Goal: Information Seeking & Learning: Learn about a topic

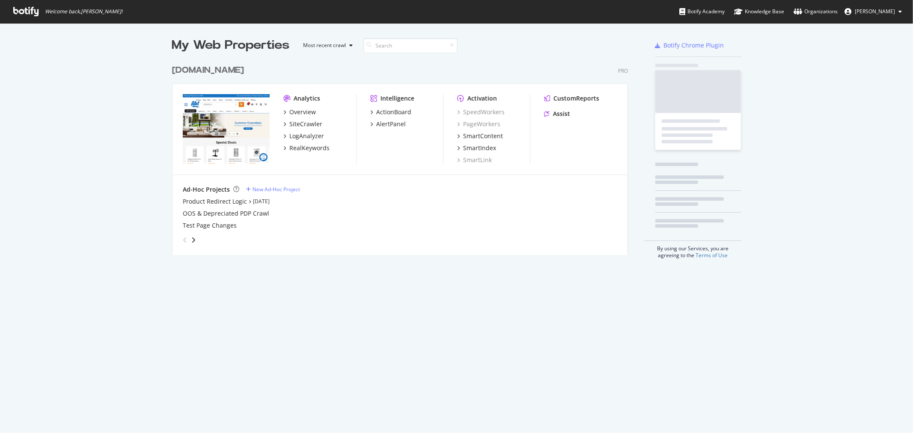
scroll to position [194, 455]
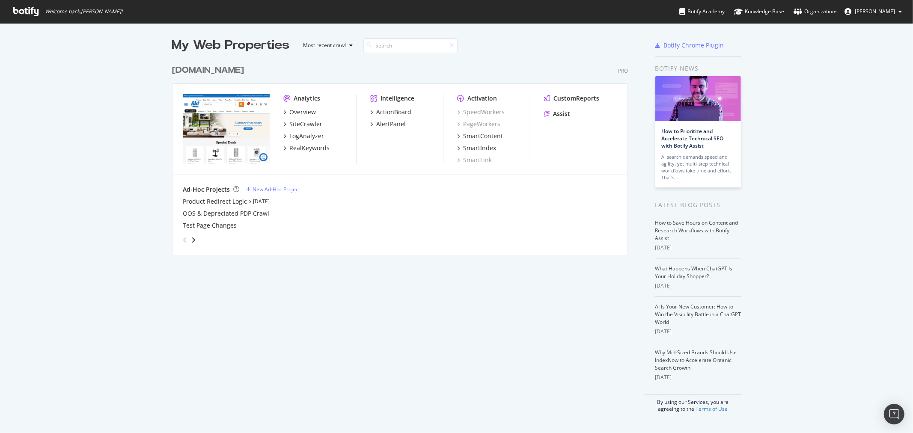
click at [190, 74] on div "[DOMAIN_NAME]" at bounding box center [208, 70] width 72 height 12
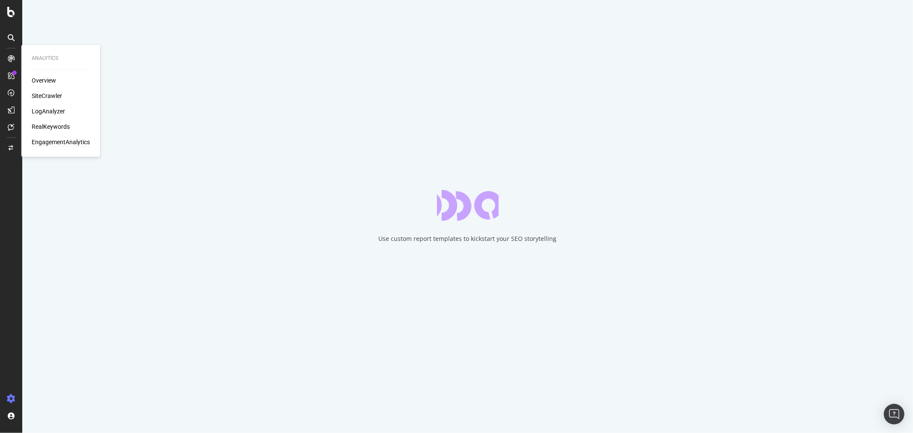
click at [52, 143] on div "EngagementAnalytics" at bounding box center [61, 142] width 58 height 9
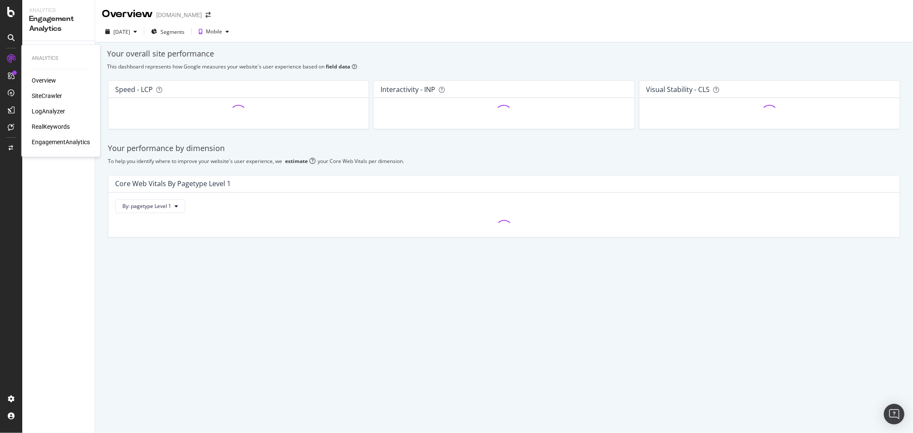
click at [53, 128] on div "RealKeywords" at bounding box center [51, 127] width 38 height 9
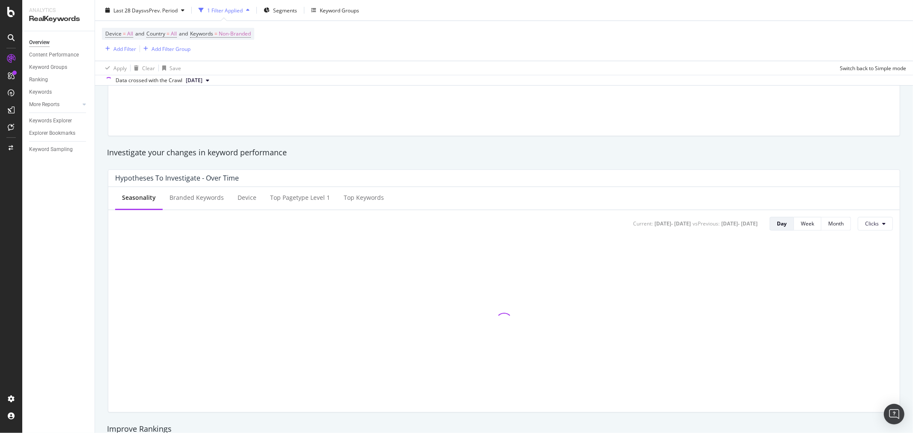
scroll to position [9, 0]
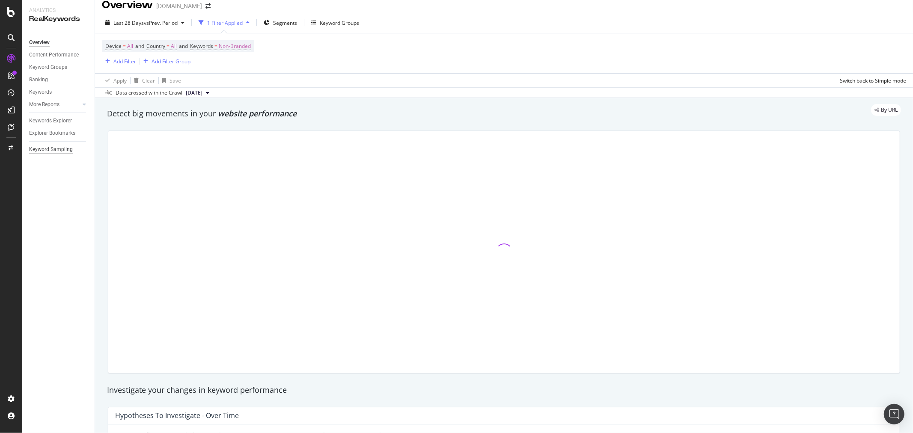
click at [53, 153] on div "Keyword Sampling" at bounding box center [51, 149] width 44 height 9
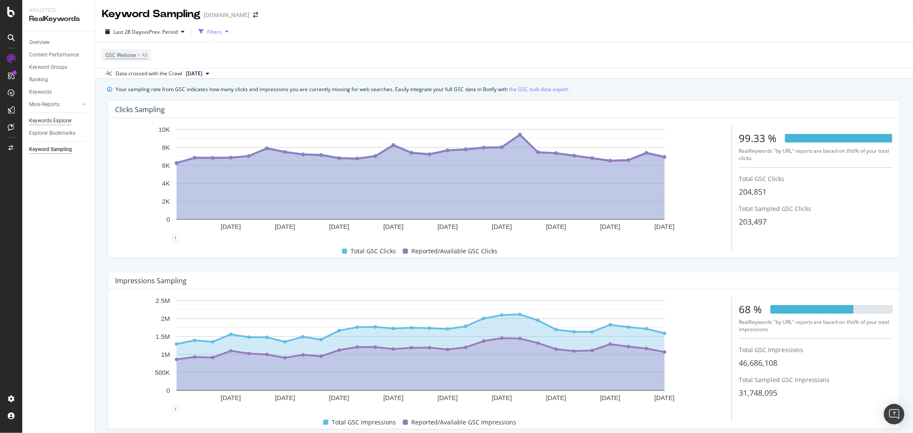
click at [62, 116] on div "Keywords Explorer" at bounding box center [50, 120] width 43 height 9
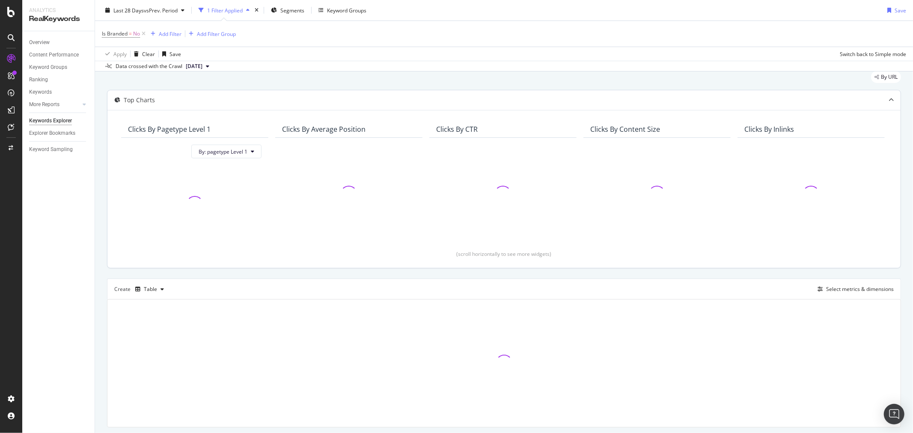
scroll to position [53, 0]
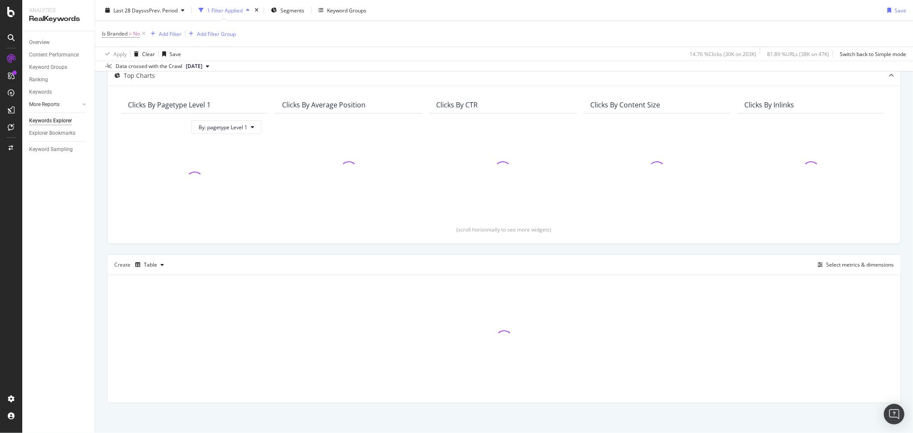
click at [61, 108] on link "More Reports" at bounding box center [54, 104] width 51 height 9
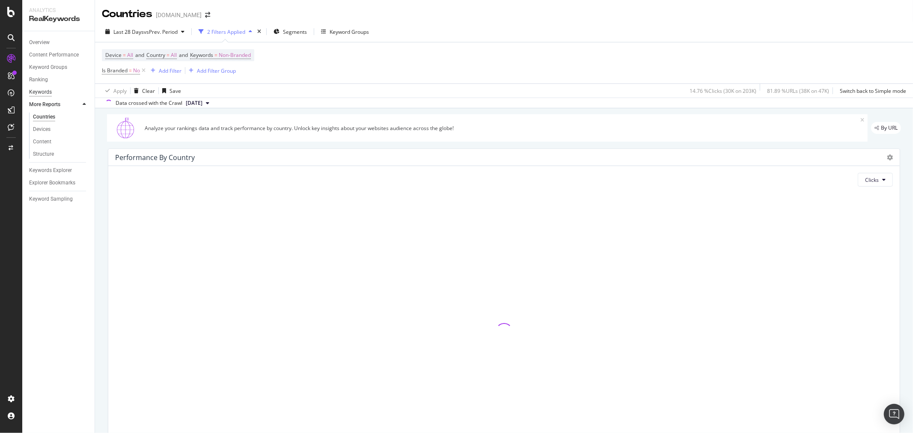
click at [50, 95] on div "Keywords" at bounding box center [40, 92] width 23 height 9
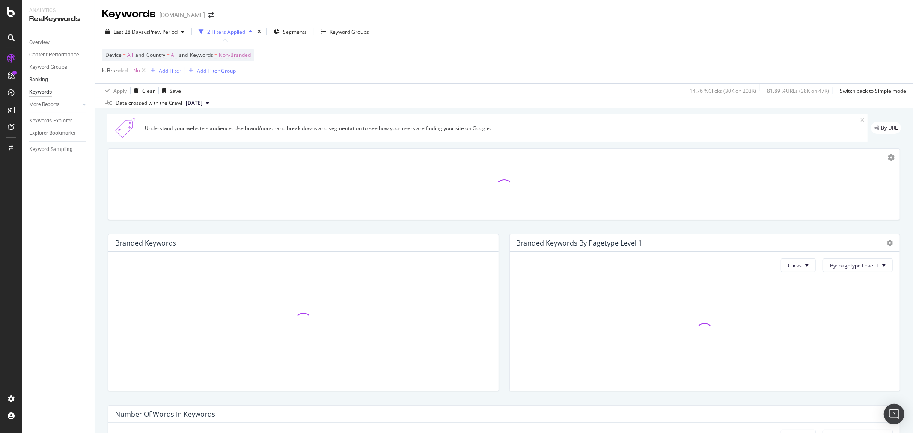
click at [47, 77] on link "Ranking" at bounding box center [58, 79] width 59 height 9
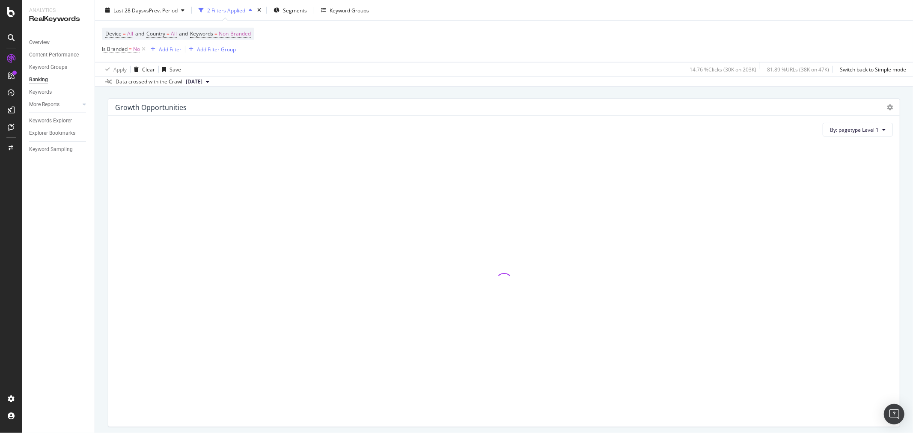
scroll to position [561, 0]
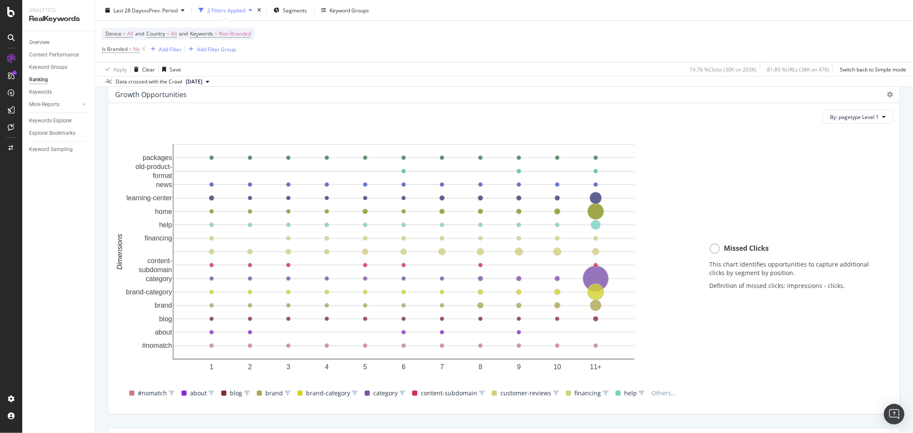
click at [775, 338] on div "Missed Clicks This chart identifies opportunities to capture additional clicks …" at bounding box center [797, 269] width 192 height 276
click at [596, 276] on circle "A chart." at bounding box center [596, 279] width 26 height 26
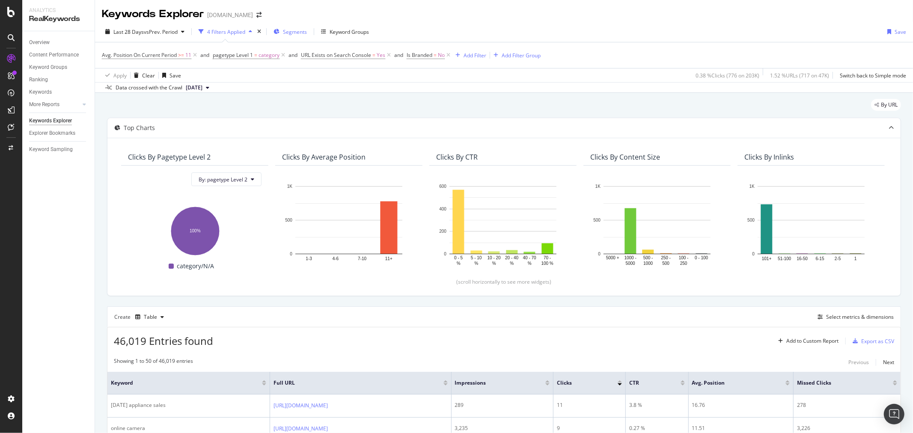
click at [307, 32] on span "Segments" at bounding box center [295, 31] width 24 height 7
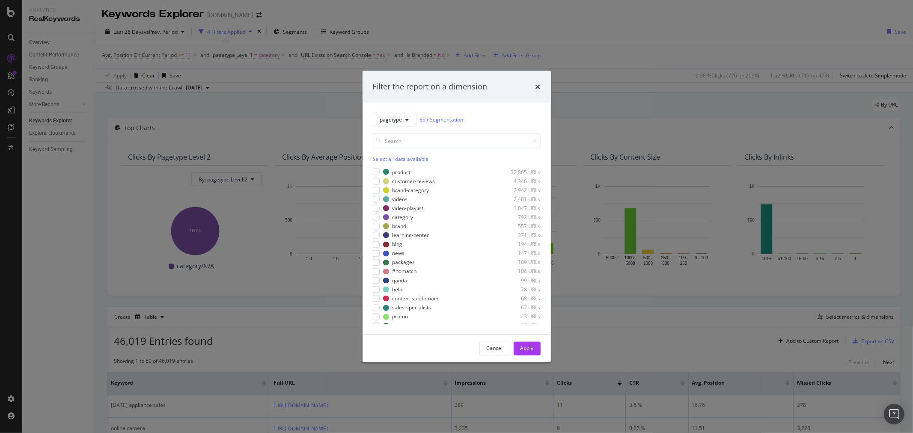
click at [371, 173] on div "pagetype Edit Segmentation Select all data available product 32,865 URLs custom…" at bounding box center [456, 218] width 188 height 232
click at [374, 174] on div "modal" at bounding box center [376, 172] width 7 height 7
click at [375, 214] on div "modal" at bounding box center [376, 217] width 7 height 7
click at [373, 224] on div "modal" at bounding box center [376, 226] width 7 height 7
click at [375, 234] on div "modal" at bounding box center [376, 235] width 7 height 7
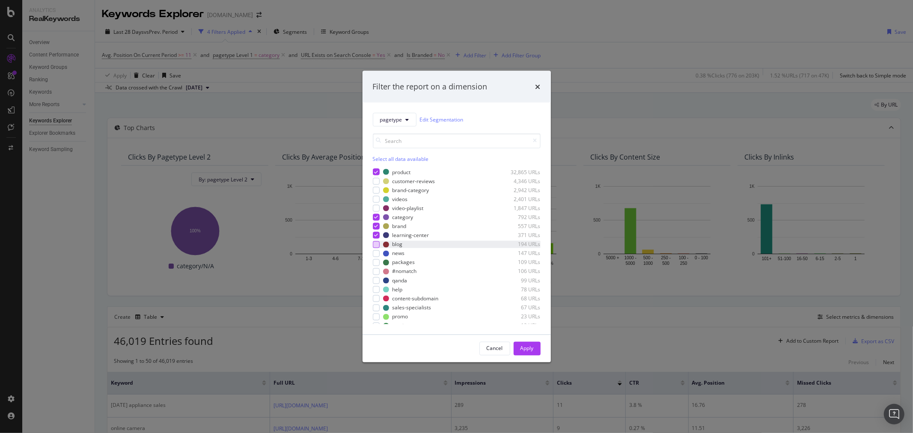
click at [375, 245] on div "modal" at bounding box center [376, 244] width 7 height 7
click at [374, 222] on div "modal" at bounding box center [376, 221] width 7 height 7
click at [374, 241] on div "modal" at bounding box center [376, 239] width 7 height 7
click at [374, 250] on div "modal" at bounding box center [376, 248] width 7 height 7
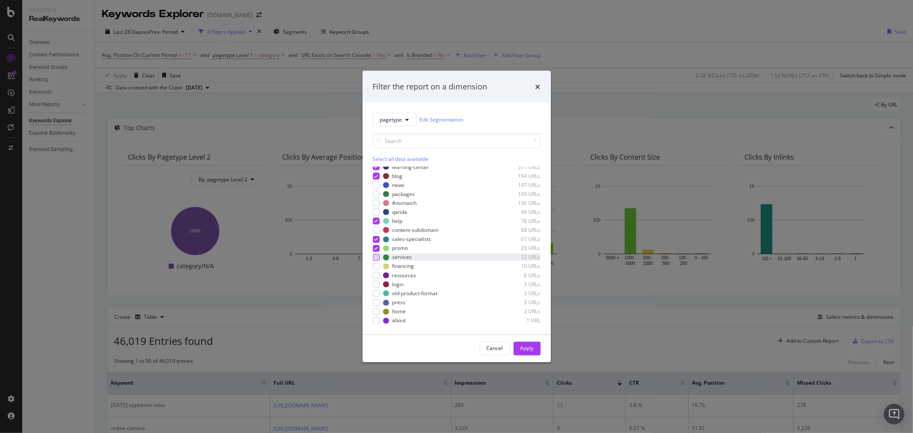
click at [375, 255] on div "modal" at bounding box center [376, 257] width 7 height 7
click at [378, 158] on div "Select all data available" at bounding box center [457, 158] width 168 height 7
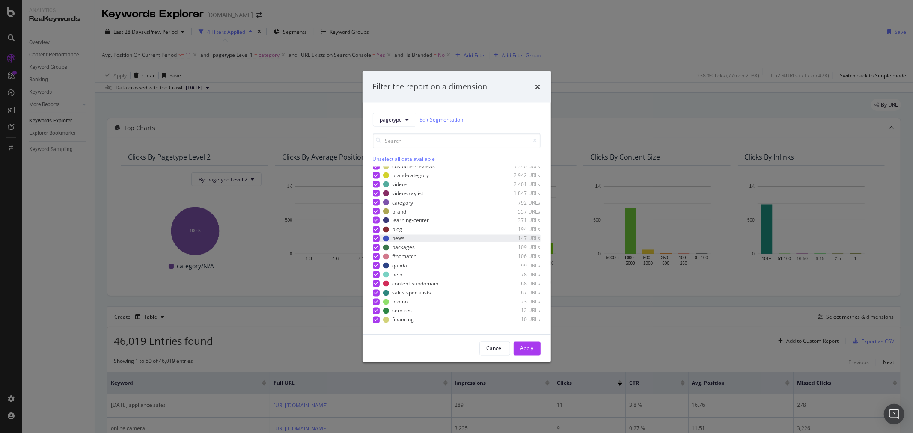
scroll to position [0, 0]
click at [377, 178] on div "modal" at bounding box center [376, 181] width 7 height 7
click at [374, 190] on icon "modal" at bounding box center [376, 190] width 4 height 4
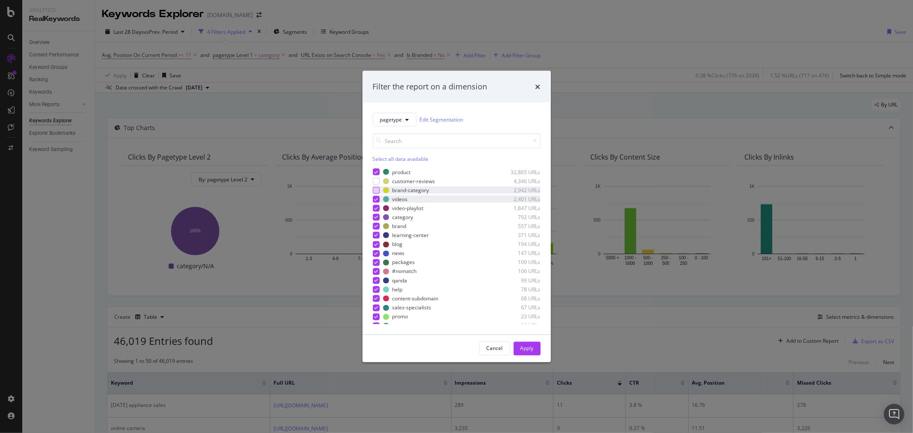
click at [374, 201] on icon "modal" at bounding box center [376, 199] width 4 height 4
click at [374, 205] on div "modal" at bounding box center [376, 208] width 7 height 7
click at [376, 255] on div "modal" at bounding box center [376, 253] width 7 height 7
click at [377, 264] on icon "modal" at bounding box center [376, 262] width 4 height 4
click at [375, 265] on div "modal" at bounding box center [376, 262] width 7 height 7
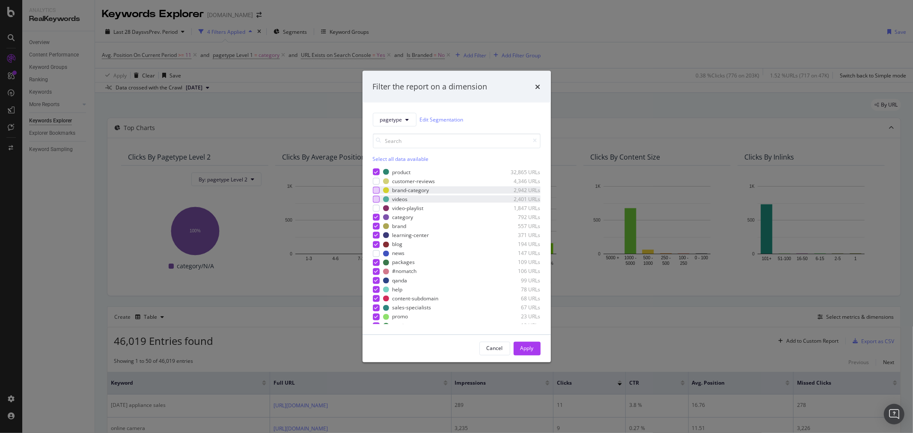
click at [375, 267] on div "product 32,865 URLs customer-reviews 4,346 URLs brand-category 2,942 URLs video…" at bounding box center [457, 246] width 168 height 156
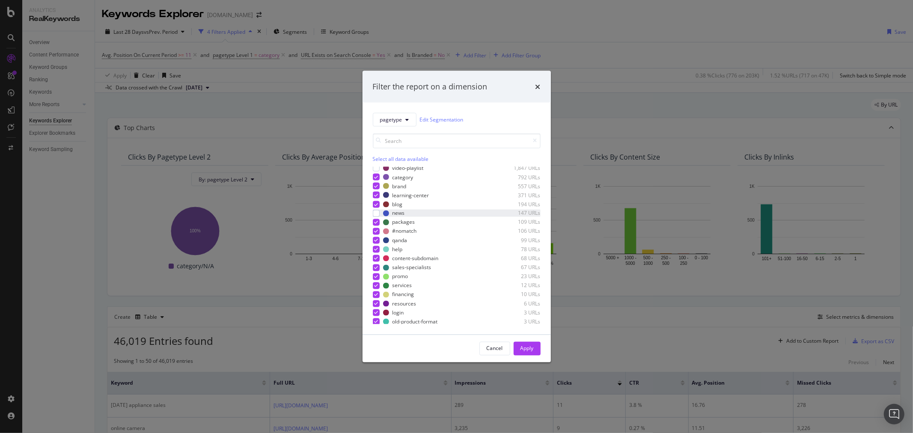
scroll to position [68, 0]
click at [374, 215] on div "modal" at bounding box center [376, 212] width 7 height 7
click at [374, 233] on div "modal" at bounding box center [376, 230] width 7 height 7
click at [377, 272] on div "modal" at bounding box center [376, 275] width 7 height 7
click at [374, 268] on div "modal" at bounding box center [376, 266] width 7 height 7
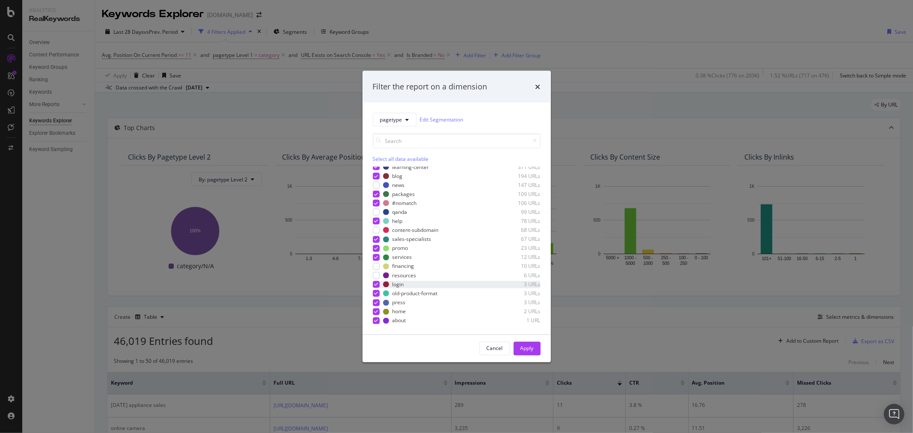
click at [374, 282] on icon "modal" at bounding box center [376, 284] width 4 height 4
click at [374, 290] on div "modal" at bounding box center [376, 293] width 7 height 7
click at [377, 302] on icon "modal" at bounding box center [376, 302] width 4 height 4
click at [533, 349] on div "Apply" at bounding box center [526, 348] width 13 height 7
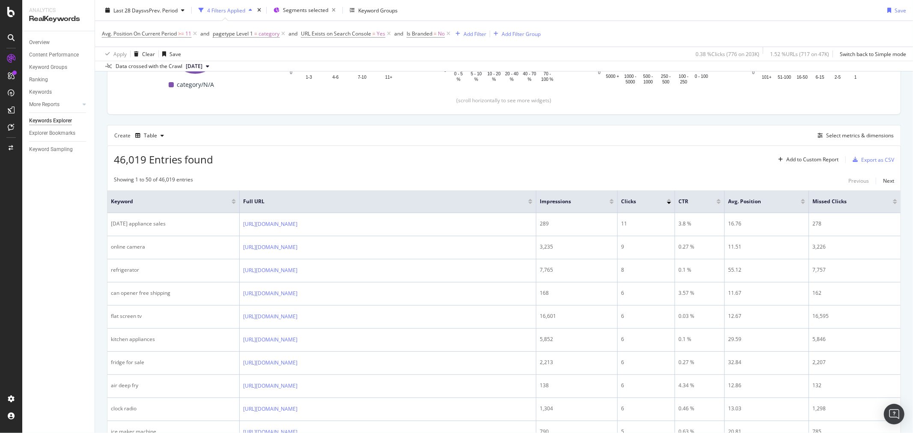
scroll to position [75, 0]
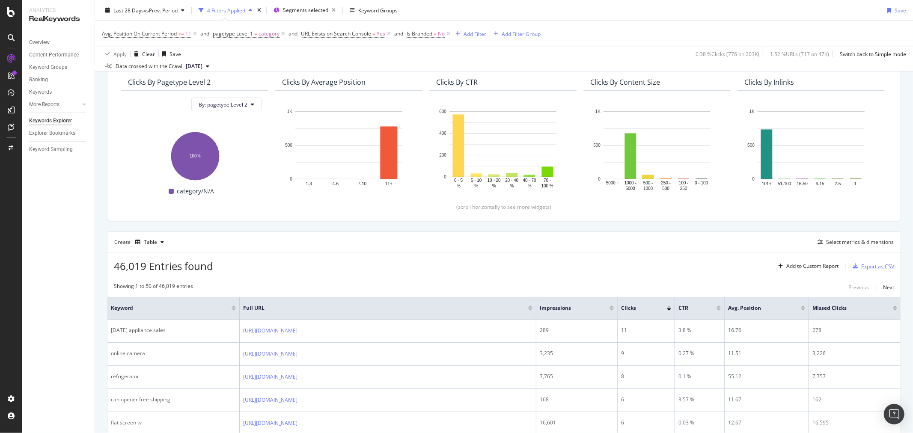
click at [861, 263] on div "Export as CSV" at bounding box center [877, 266] width 33 height 7
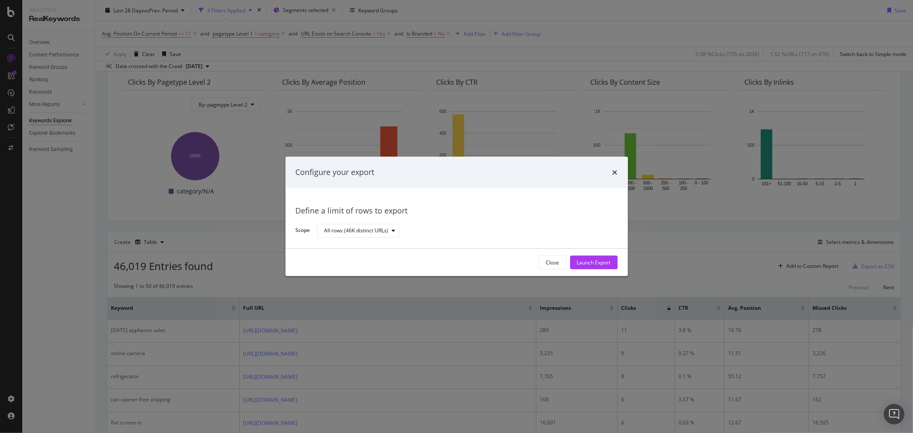
click at [698, 258] on div "Configure your export Define a limit of rows to export Scope All rows (46K dist…" at bounding box center [456, 216] width 913 height 433
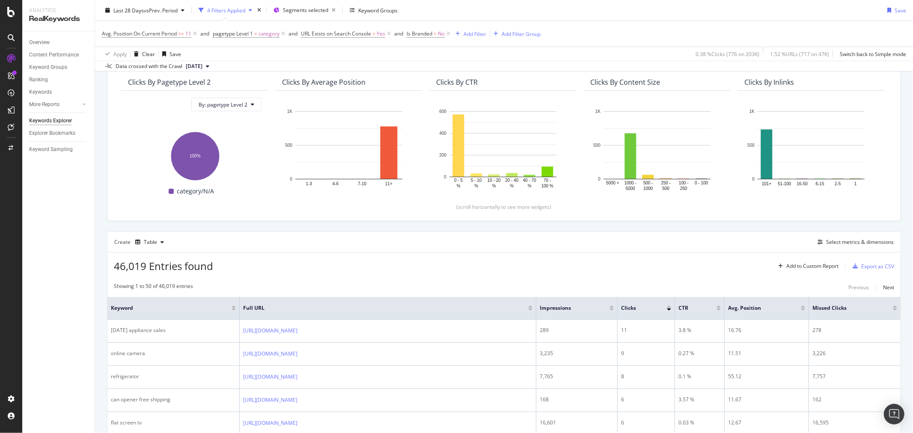
click at [809, 248] on div "Create Table Select metrics & dimensions" at bounding box center [504, 241] width 794 height 21
click at [828, 244] on div "Select metrics & dimensions" at bounding box center [860, 241] width 68 height 7
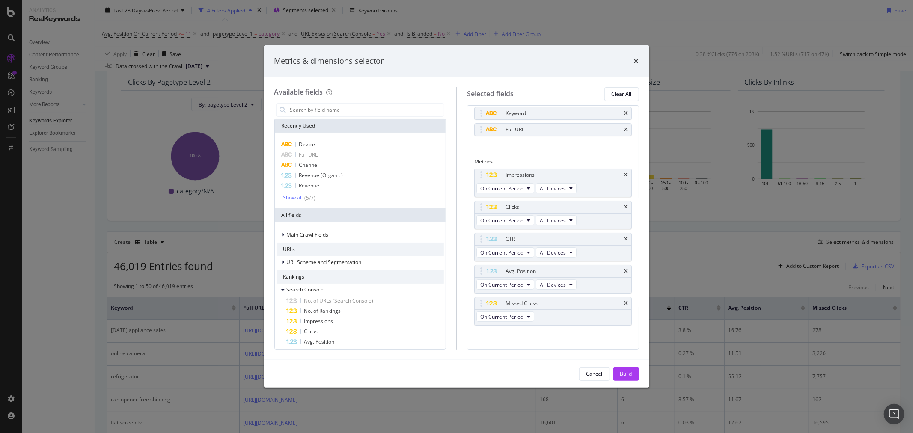
scroll to position [22, 0]
click at [338, 181] on div "Revenue" at bounding box center [360, 186] width 168 height 10
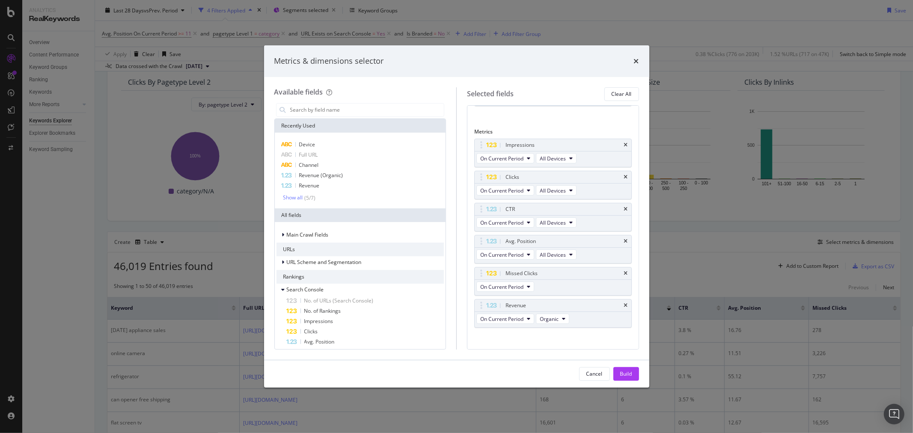
scroll to position [54, 0]
click at [522, 314] on span "On Current Period" at bounding box center [501, 311] width 43 height 7
click at [525, 332] on div "On Current Period" at bounding box center [525, 326] width 96 height 12
click at [623, 375] on div "Build" at bounding box center [626, 373] width 12 height 7
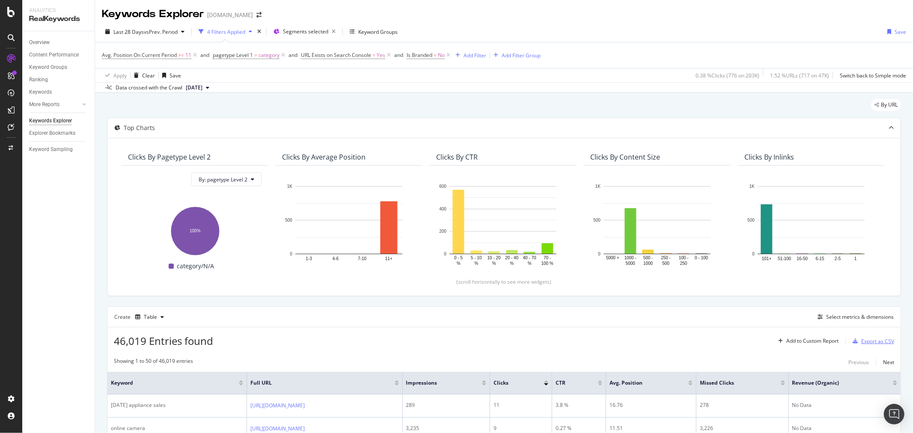
click at [861, 341] on div "Export as CSV" at bounding box center [877, 341] width 33 height 7
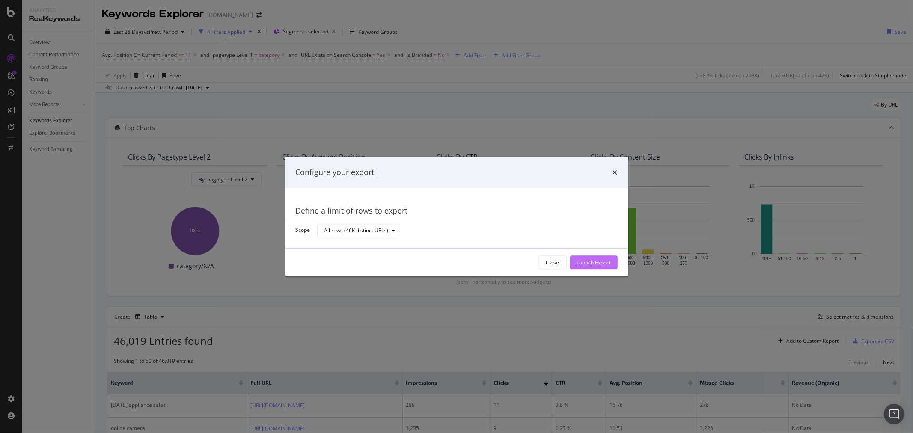
click at [610, 267] on div "Launch Export" at bounding box center [594, 262] width 34 height 13
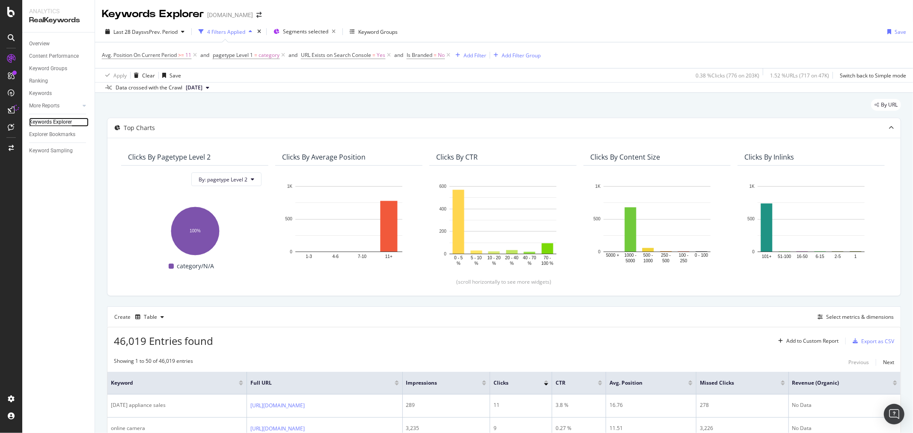
click at [57, 119] on div "Keywords Explorer" at bounding box center [50, 122] width 43 height 9
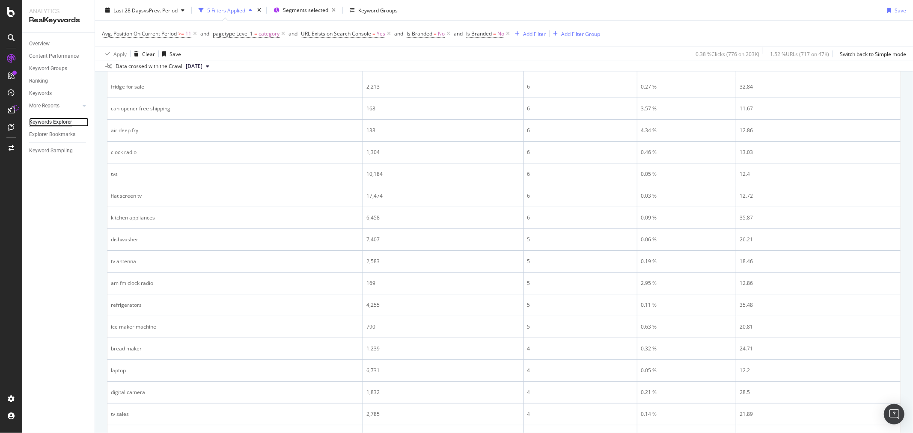
scroll to position [190, 0]
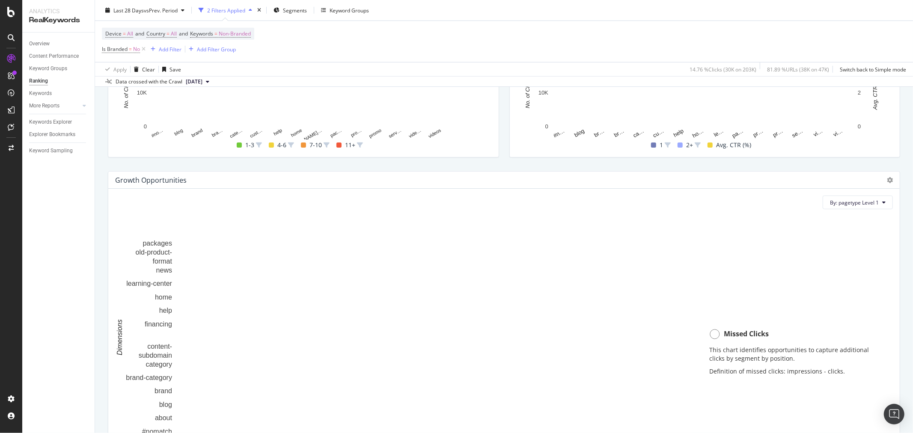
scroll to position [570, 0]
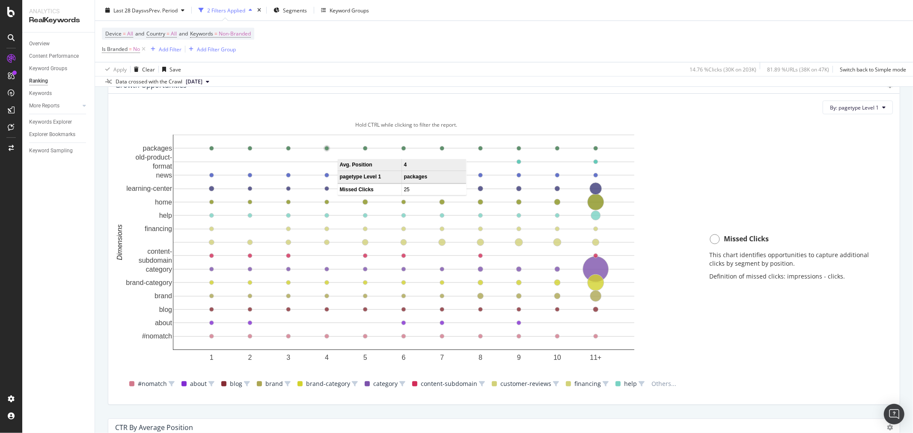
click at [325, 150] on circle "A chart." at bounding box center [327, 148] width 4 height 4
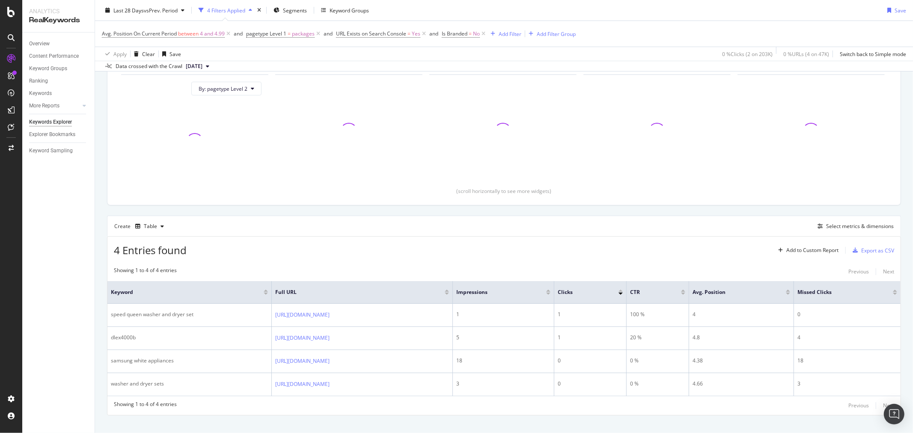
scroll to position [120, 0]
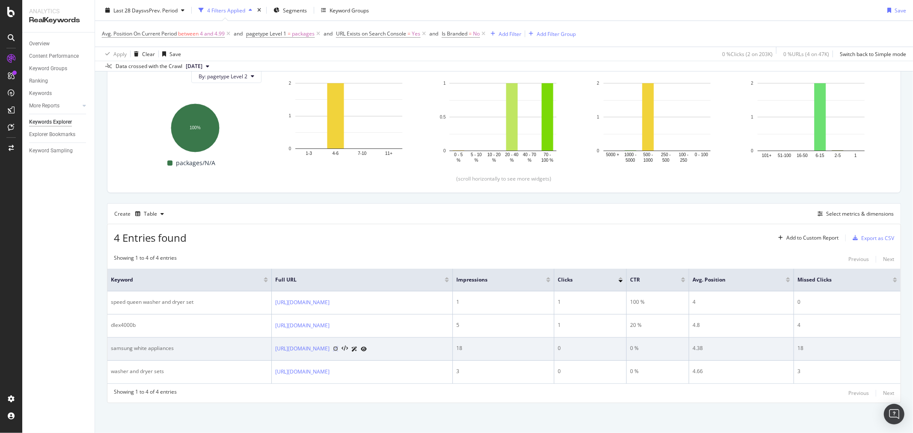
click at [338, 346] on icon at bounding box center [335, 348] width 5 height 5
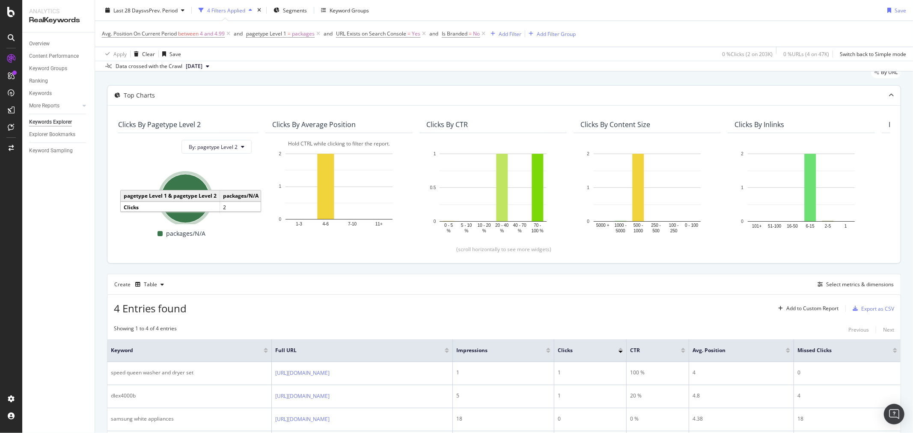
scroll to position [0, 0]
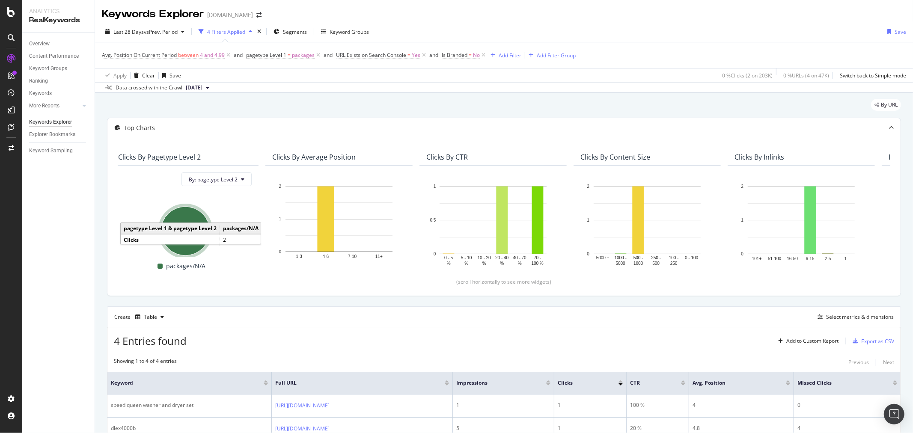
click at [58, 272] on div "Overview Content Performance Keyword Groups Ranking Keywords More Reports Count…" at bounding box center [58, 233] width 72 height 400
click at [298, 116] on div "By URL" at bounding box center [504, 108] width 794 height 19
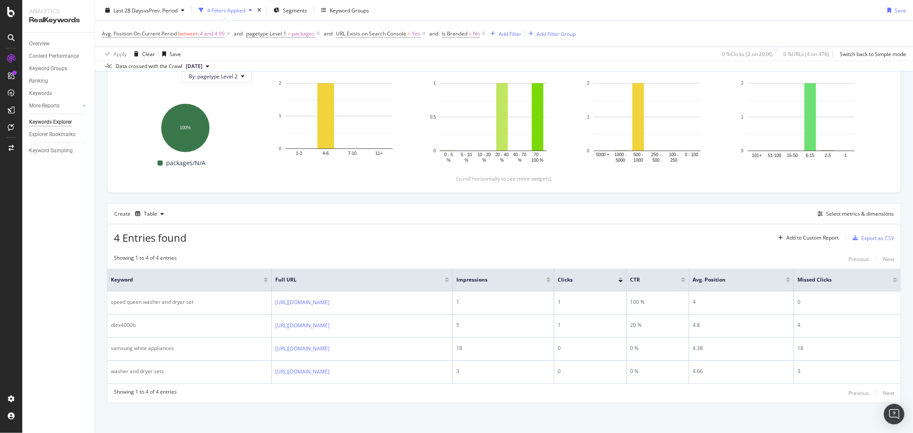
click at [368, 204] on div "Create Table Select metrics & dimensions" at bounding box center [504, 213] width 794 height 21
click at [736, 203] on div "Create Table Select metrics & dimensions" at bounding box center [504, 213] width 794 height 21
click at [735, 203] on div "Create Table Select metrics & dimensions" at bounding box center [504, 213] width 794 height 21
drag, startPoint x: 237, startPoint y: 214, endPoint x: 120, endPoint y: 221, distance: 117.4
click at [120, 224] on div "4 Entries found Add to Custom Report Export as CSV" at bounding box center [503, 234] width 793 height 21
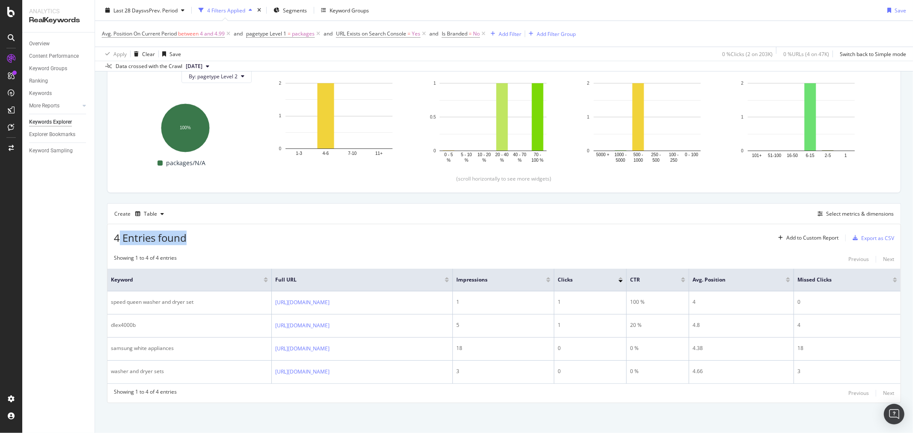
click at [330, 228] on div "4 Entries found Add to Custom Report Export as CSV" at bounding box center [503, 234] width 793 height 21
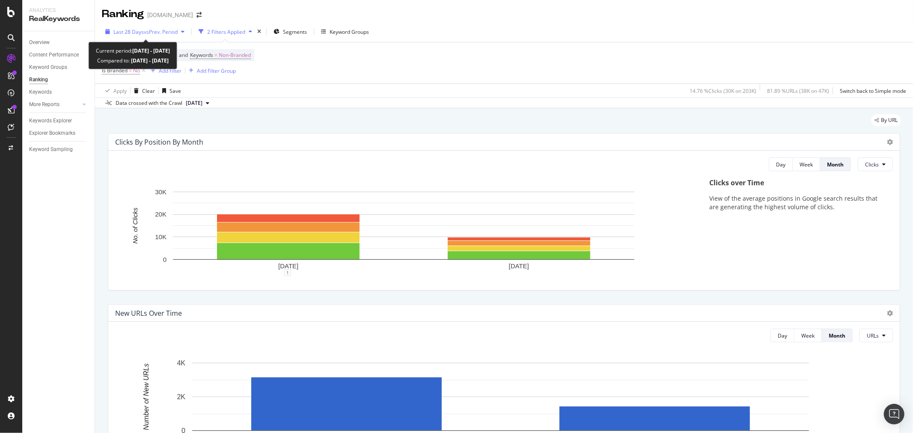
click at [160, 29] on span "vs Prev. Period" at bounding box center [161, 31] width 34 height 7
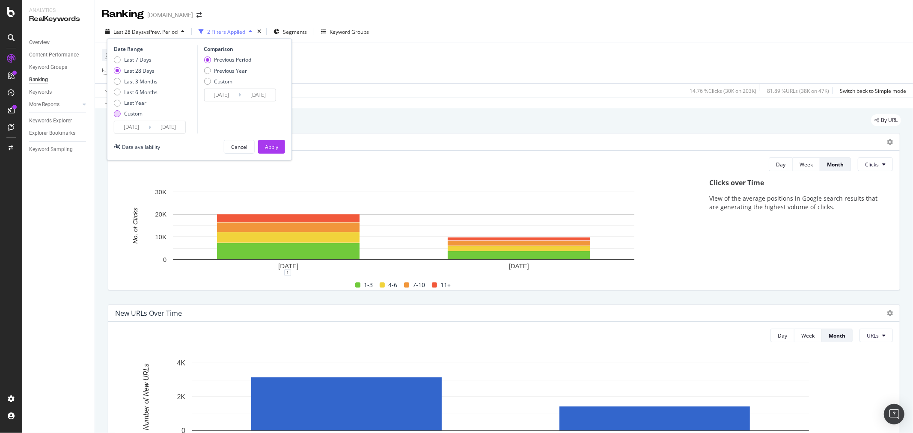
click at [136, 116] on div "Custom" at bounding box center [133, 113] width 18 height 7
click at [139, 125] on input "[DATE]" at bounding box center [131, 127] width 34 height 12
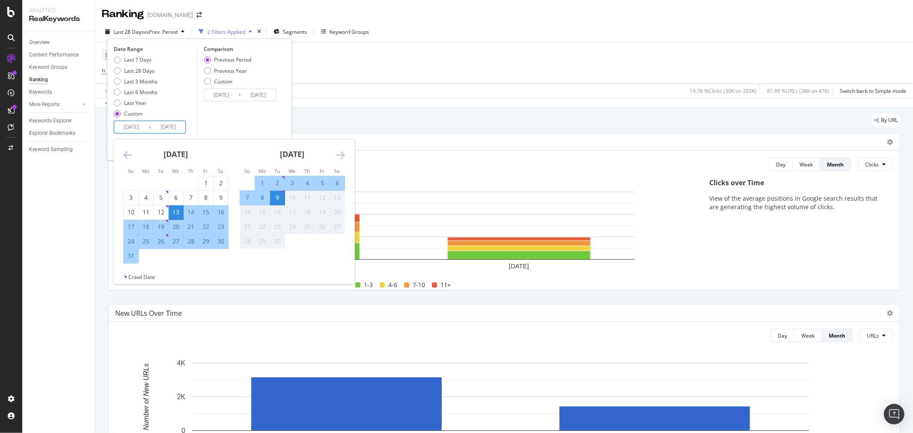
click at [127, 153] on icon "Move backward to switch to the previous month." at bounding box center [127, 155] width 9 height 10
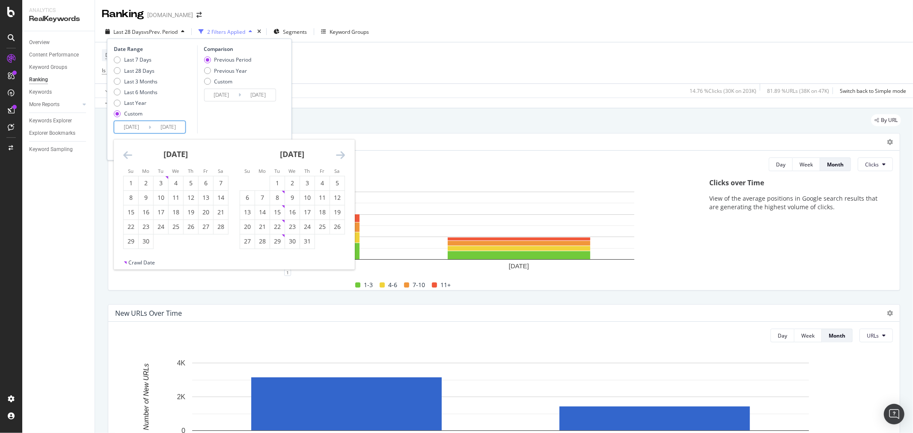
click at [127, 153] on icon "Move backward to switch to the previous month." at bounding box center [127, 155] width 9 height 10
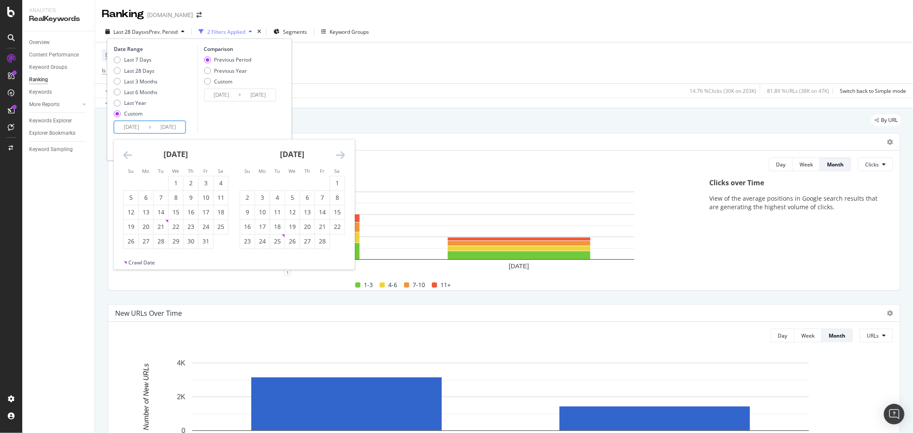
click at [127, 153] on icon "Move backward to switch to the previous month." at bounding box center [127, 155] width 9 height 10
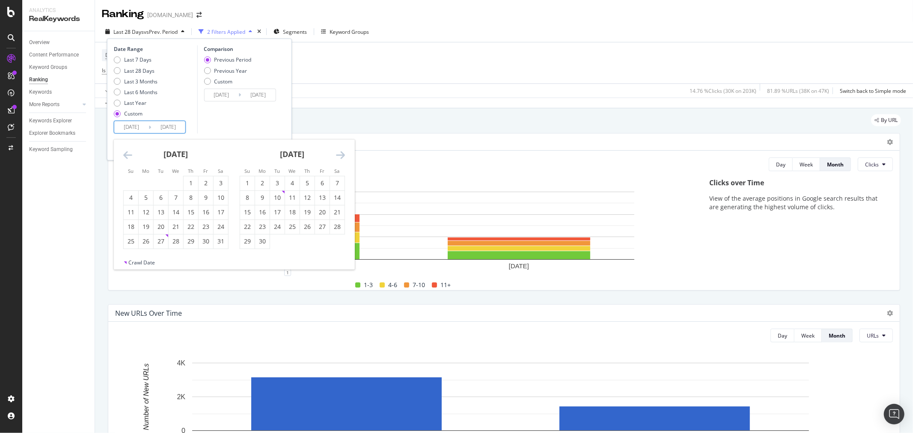
click at [127, 153] on icon "Move backward to switch to the previous month." at bounding box center [127, 155] width 9 height 10
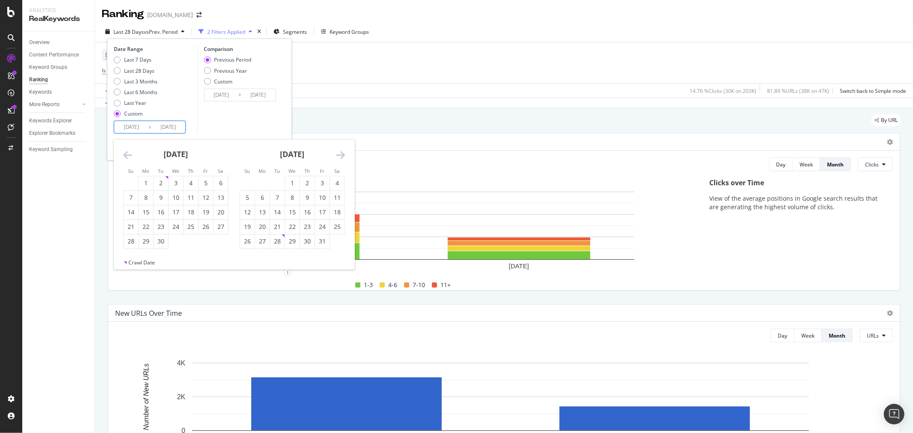
click at [127, 153] on icon "Move backward to switch to the previous month." at bounding box center [127, 155] width 9 height 10
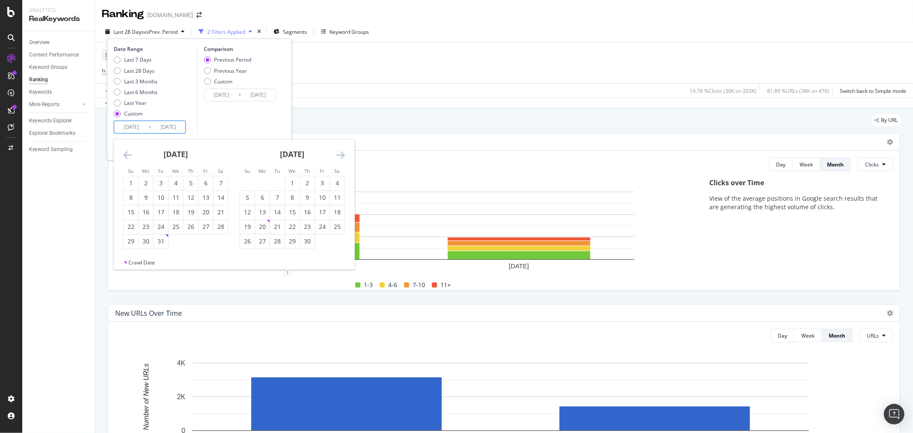
click at [127, 153] on icon "Move backward to switch to the previous month." at bounding box center [127, 155] width 9 height 10
click at [338, 153] on icon "Move forward to switch to the next month." at bounding box center [340, 155] width 9 height 10
click at [130, 180] on div "1" at bounding box center [131, 183] width 15 height 9
type input "2023/10/01"
type input "2021/10/21"
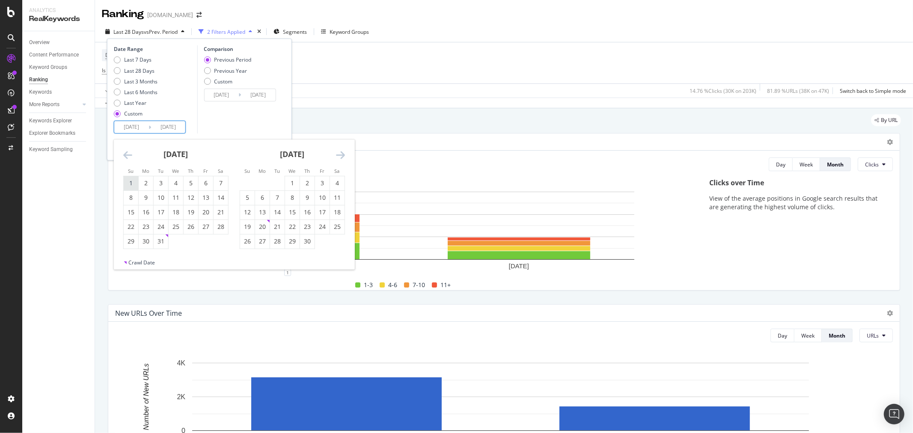
type input "2023/09/30"
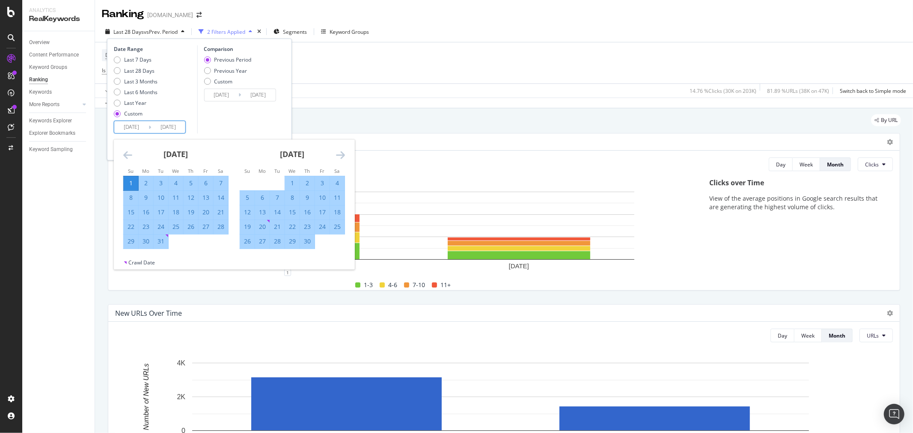
click at [337, 156] on icon "Move forward to switch to the next month." at bounding box center [340, 155] width 9 height 10
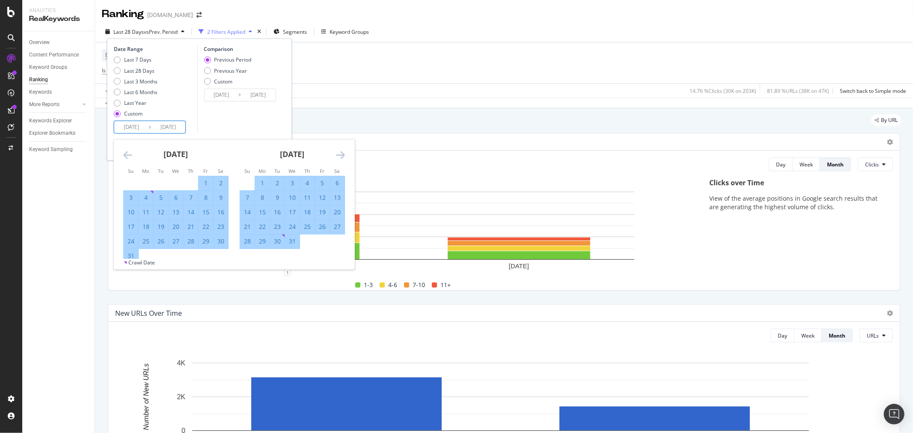
click at [204, 243] on div "29" at bounding box center [206, 241] width 15 height 9
type input "2023/12/29"
type input "2023/07/03"
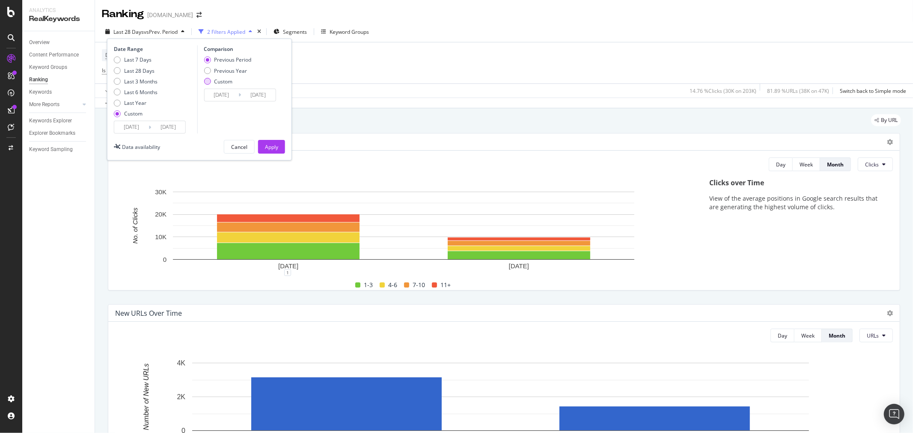
click at [221, 80] on div "Custom" at bounding box center [223, 81] width 18 height 7
click at [231, 96] on input "2023/07/03" at bounding box center [221, 95] width 34 height 12
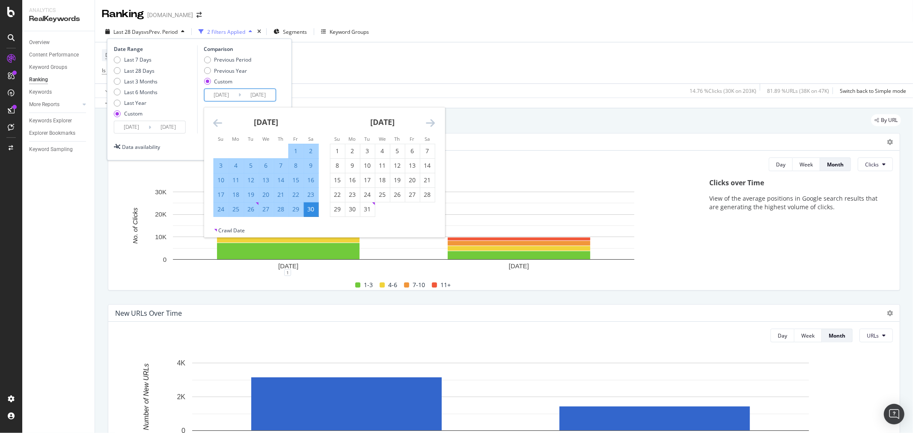
click at [226, 121] on div "September 2023" at bounding box center [265, 125] width 105 height 36
click at [220, 121] on icon "Move backward to switch to the previous month." at bounding box center [217, 123] width 9 height 10
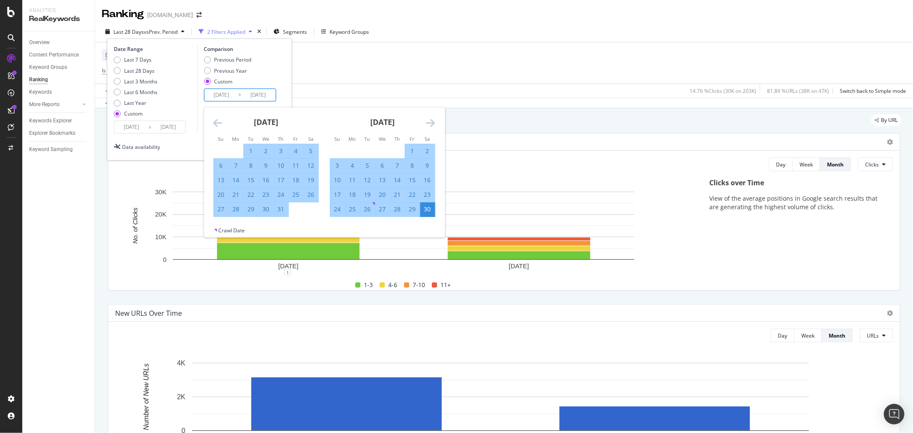
click at [220, 121] on icon "Move backward to switch to the previous month." at bounding box center [217, 123] width 9 height 10
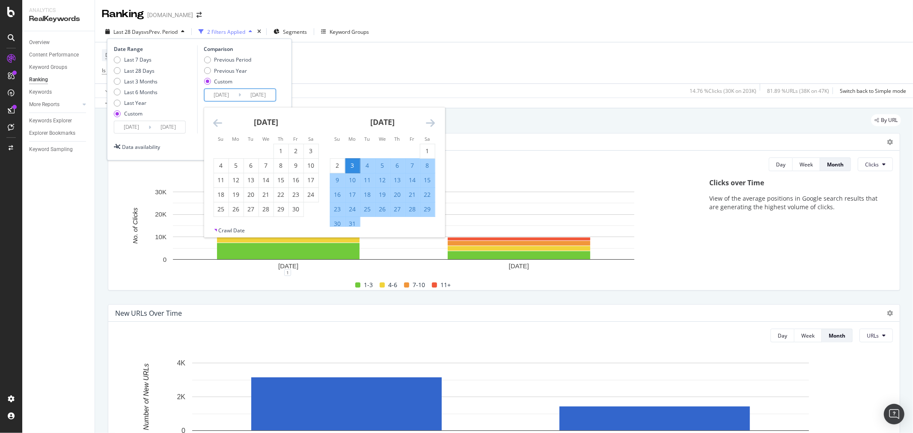
click at [220, 121] on icon "Move backward to switch to the previous month." at bounding box center [217, 123] width 9 height 10
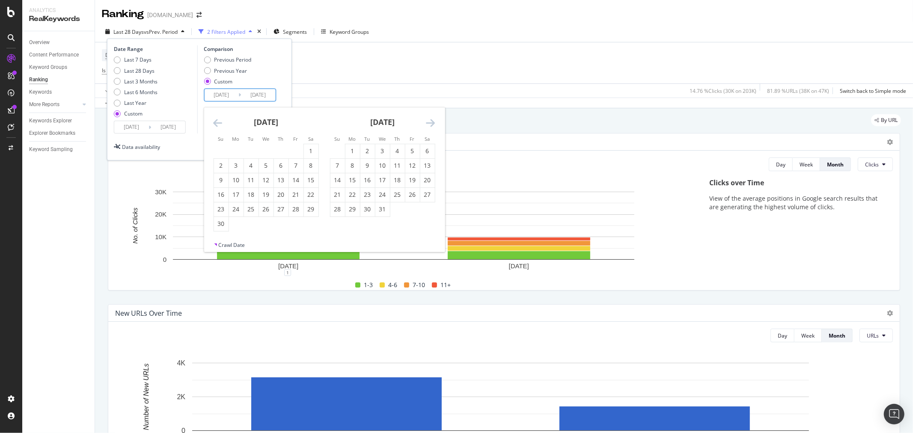
click at [220, 121] on icon "Move backward to switch to the previous month." at bounding box center [217, 123] width 9 height 10
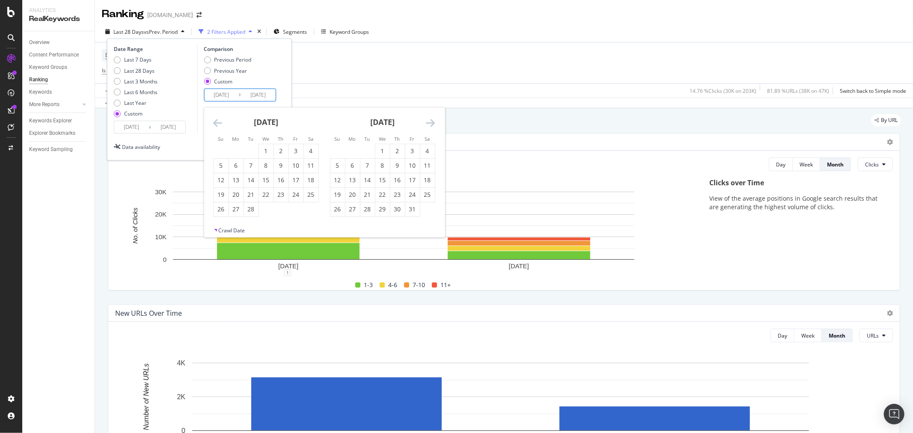
click at [220, 121] on icon "Move backward to switch to the previous month." at bounding box center [217, 123] width 9 height 10
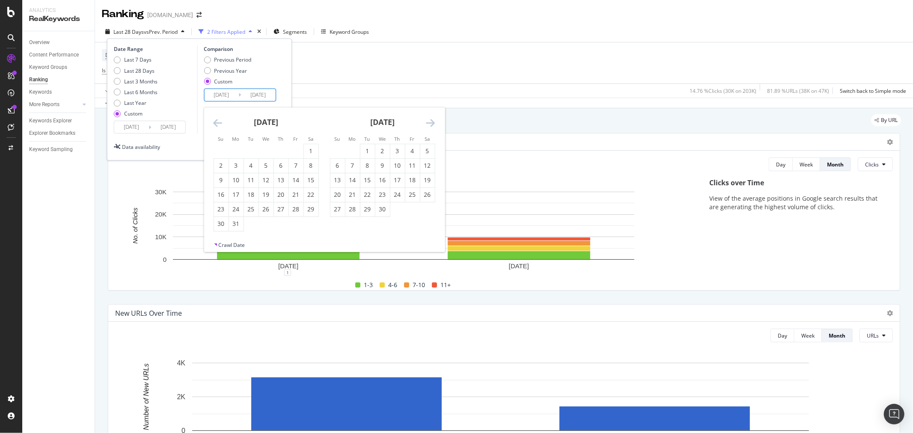
click at [428, 122] on icon "Move forward to switch to the next month." at bounding box center [430, 123] width 9 height 10
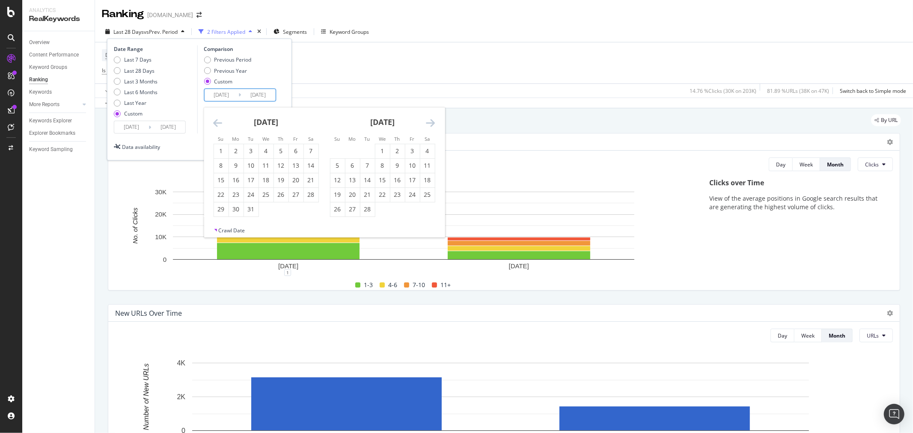
click at [428, 122] on icon "Move forward to switch to the next month." at bounding box center [430, 123] width 9 height 10
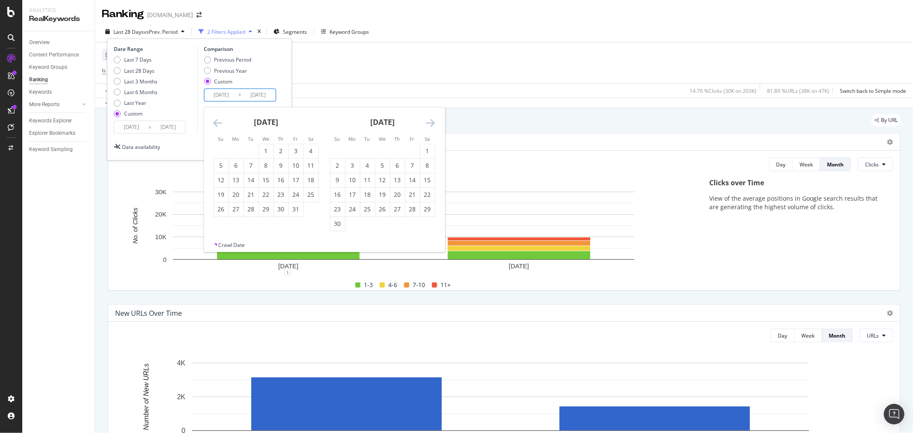
click at [428, 122] on icon "Move forward to switch to the next month." at bounding box center [430, 123] width 9 height 10
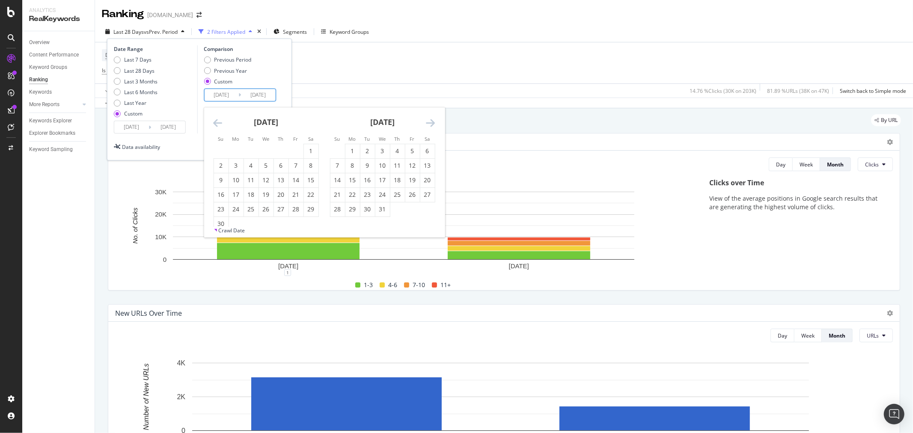
click at [428, 122] on icon "Move forward to switch to the next month." at bounding box center [430, 123] width 9 height 10
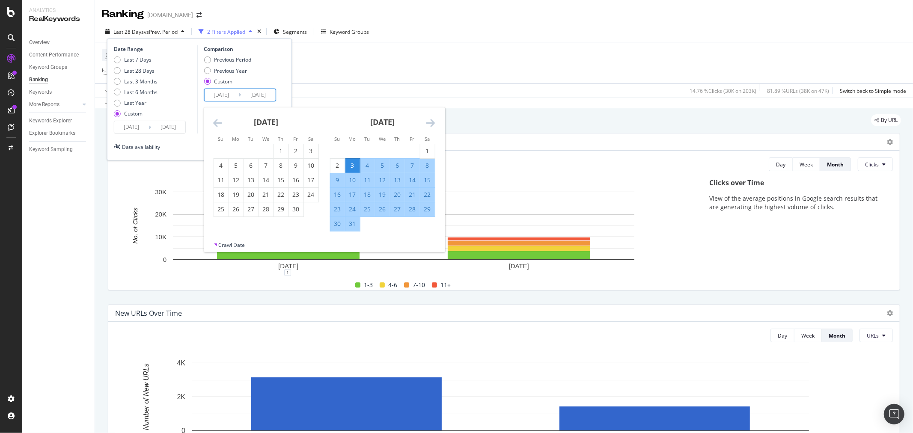
click at [428, 122] on icon "Move forward to switch to the next month." at bounding box center [430, 123] width 9 height 10
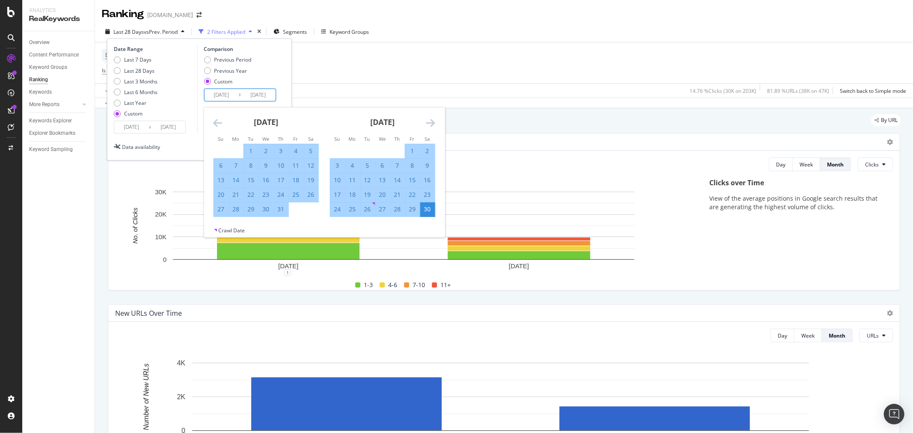
click at [428, 122] on icon "Move forward to switch to the next month." at bounding box center [430, 123] width 9 height 10
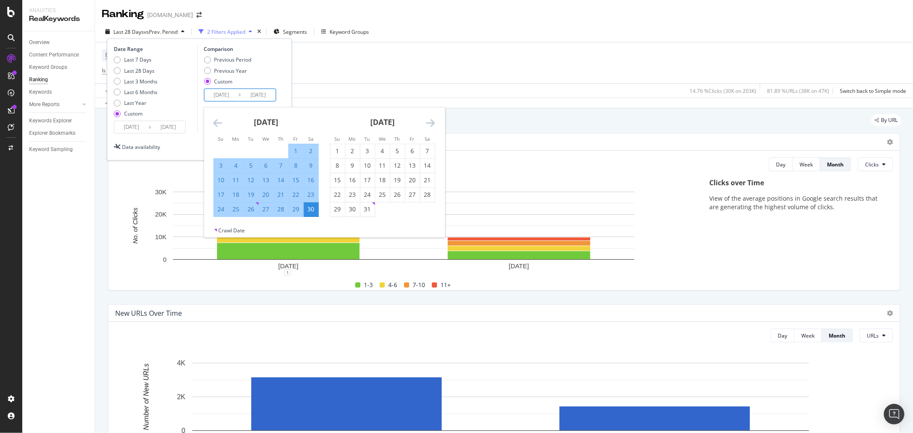
click at [428, 122] on icon "Move forward to switch to the next month." at bounding box center [430, 123] width 9 height 10
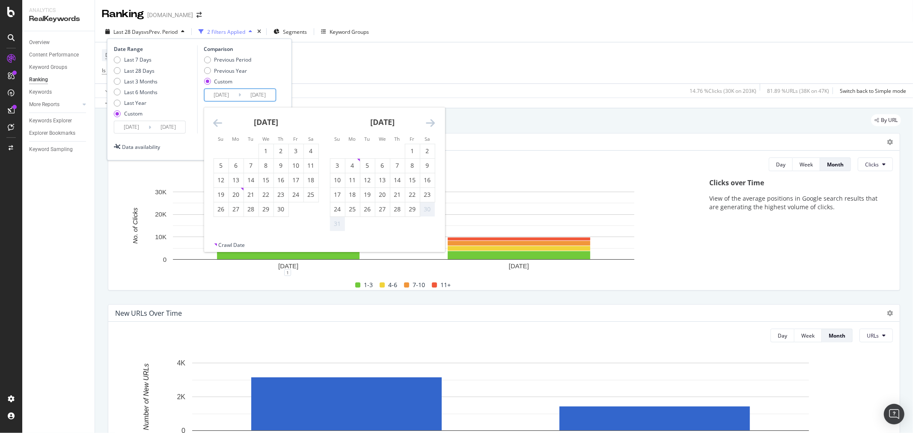
click at [428, 122] on icon "Move forward to switch to the next month." at bounding box center [430, 123] width 9 height 10
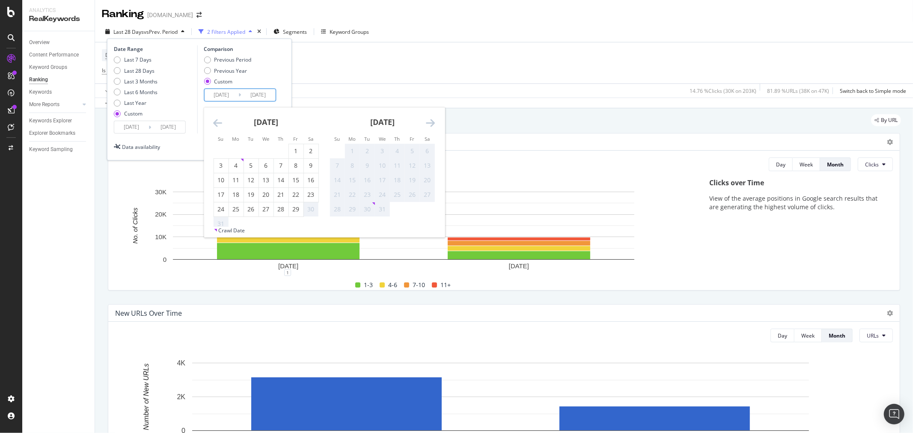
click at [428, 122] on icon "Move forward to switch to the next month." at bounding box center [430, 123] width 9 height 10
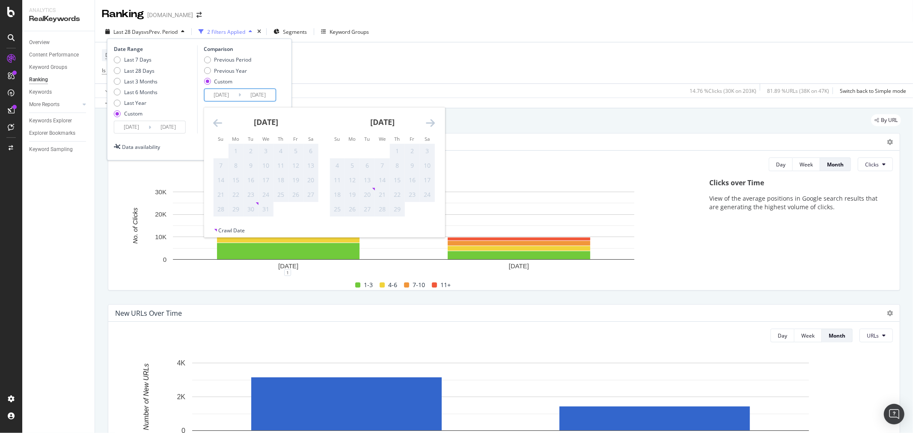
click at [428, 122] on icon "Move forward to switch to the next month." at bounding box center [430, 123] width 9 height 10
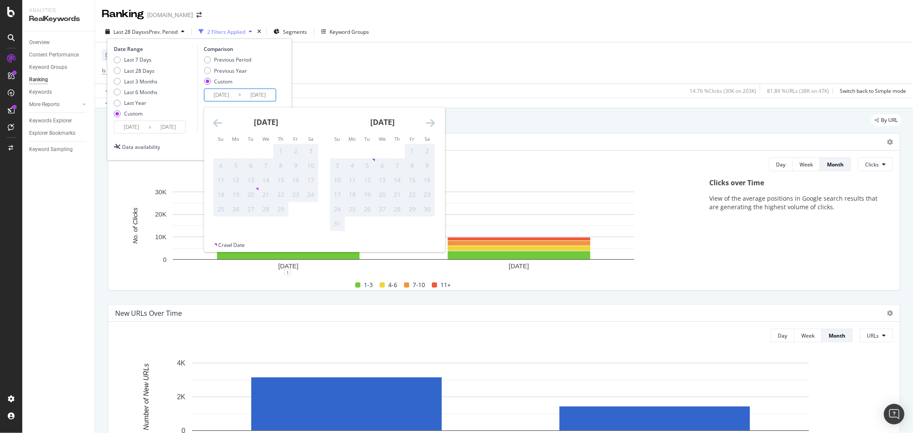
click at [428, 122] on icon "Move forward to switch to the next month." at bounding box center [430, 123] width 9 height 10
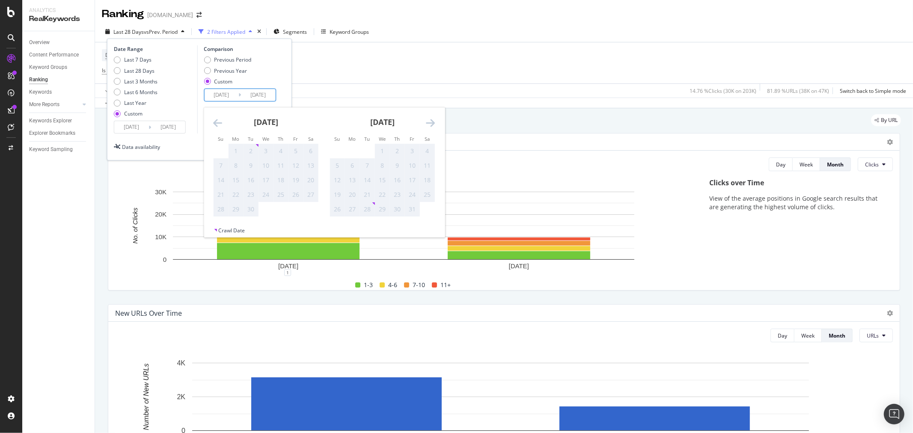
click at [428, 122] on icon "Move forward to switch to the next month." at bounding box center [430, 123] width 9 height 10
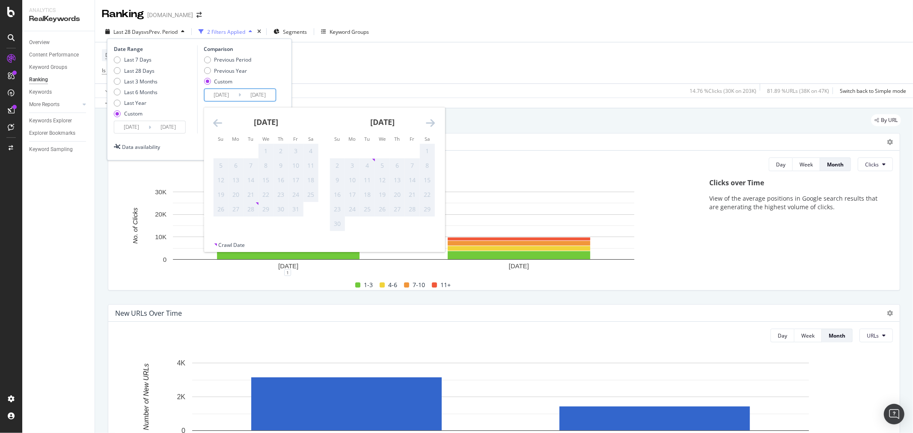
click at [428, 122] on icon "Move forward to switch to the next month." at bounding box center [430, 123] width 9 height 10
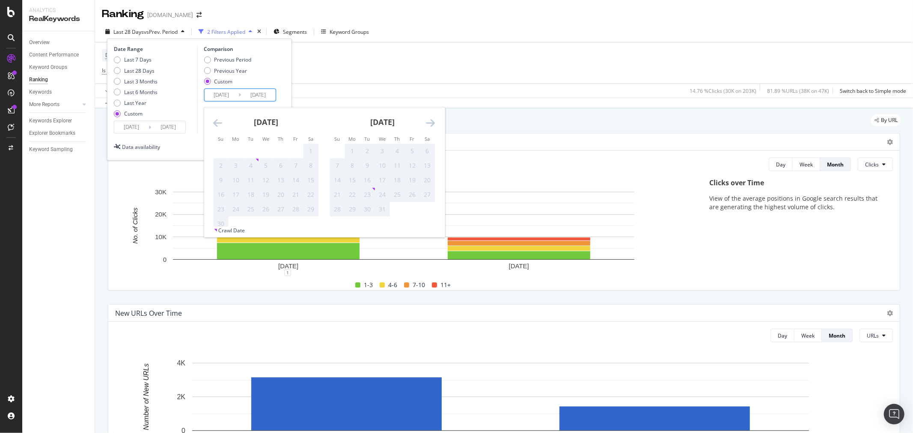
click at [428, 122] on icon "Move forward to switch to the next month." at bounding box center [430, 123] width 9 height 10
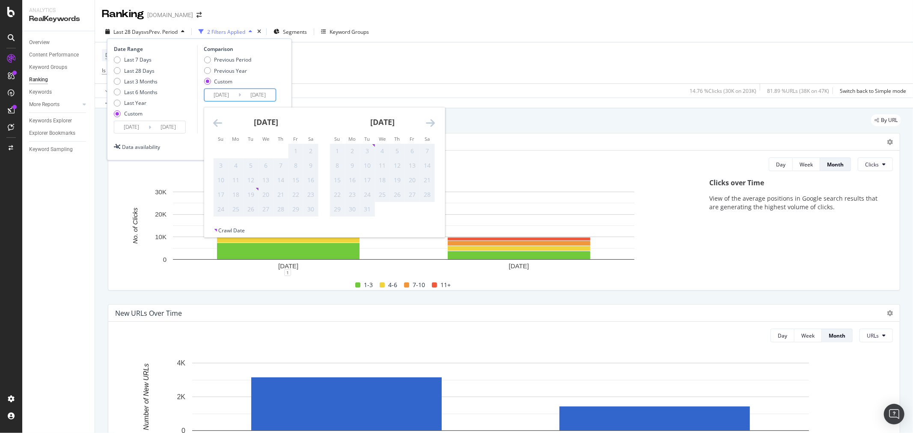
click at [267, 78] on div "Previous Period Previous Year Custom" at bounding box center [241, 72] width 74 height 32
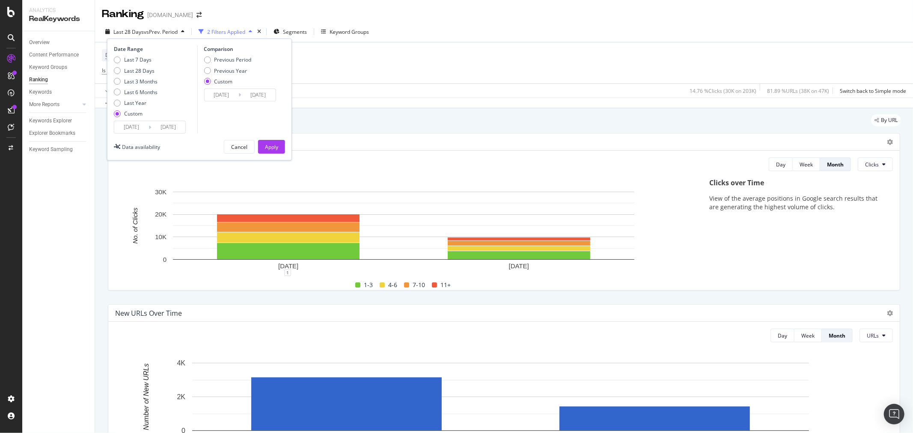
click at [184, 128] on input "2023/12/29" at bounding box center [168, 127] width 34 height 12
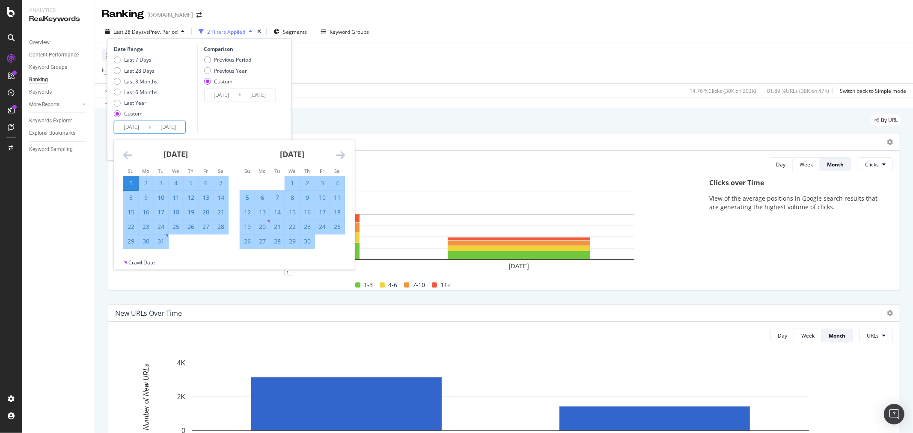
click at [225, 123] on div "Comparison Previous Period Previous Year Custom 2023/07/03 Navigate forward to …" at bounding box center [237, 89] width 81 height 88
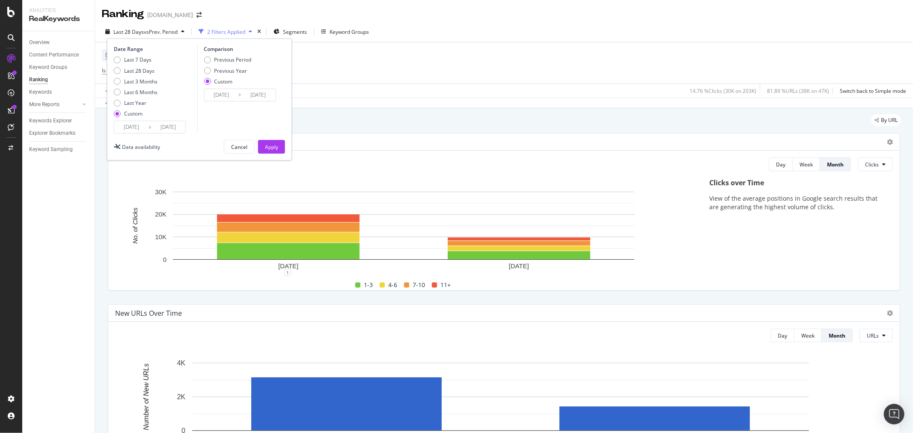
click at [223, 84] on div "Custom" at bounding box center [223, 81] width 18 height 7
click at [228, 94] on input "2023/07/03" at bounding box center [221, 95] width 34 height 12
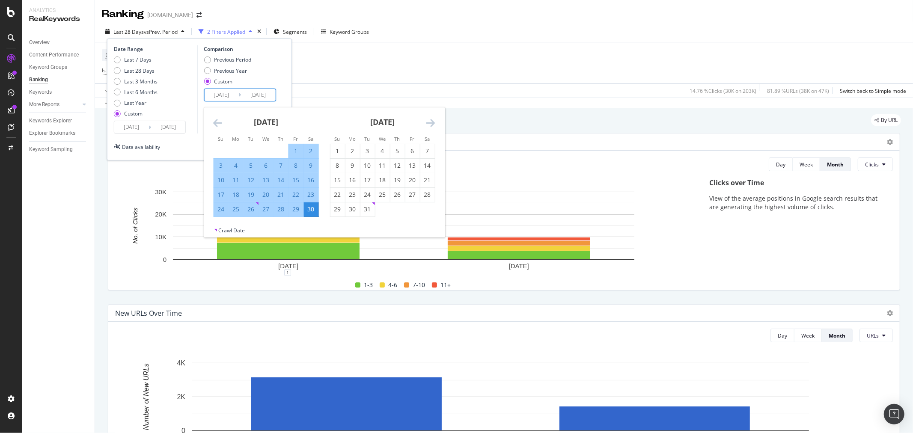
click at [426, 121] on icon "Move forward to switch to the next month." at bounding box center [430, 123] width 9 height 10
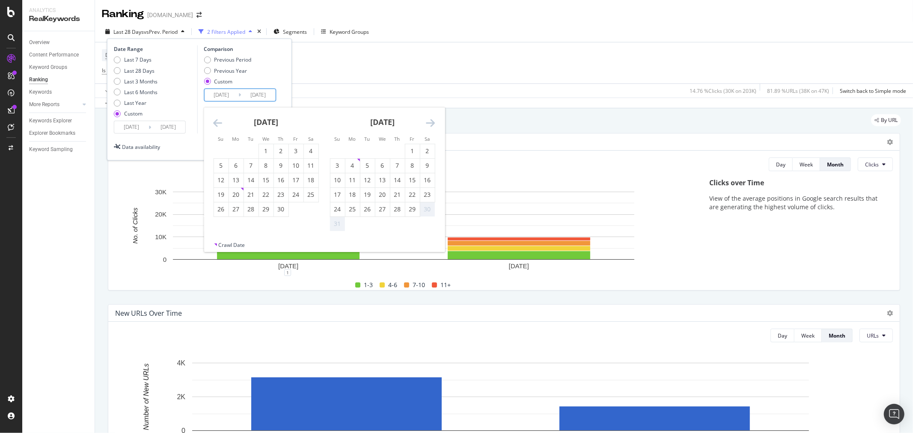
click at [426, 121] on icon "Move forward to switch to the next month." at bounding box center [430, 123] width 9 height 10
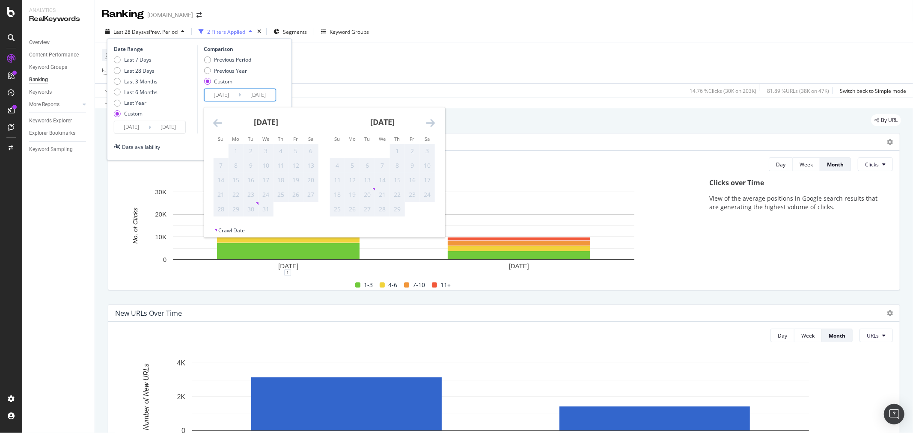
click at [426, 121] on icon "Move forward to switch to the next month." at bounding box center [430, 123] width 9 height 10
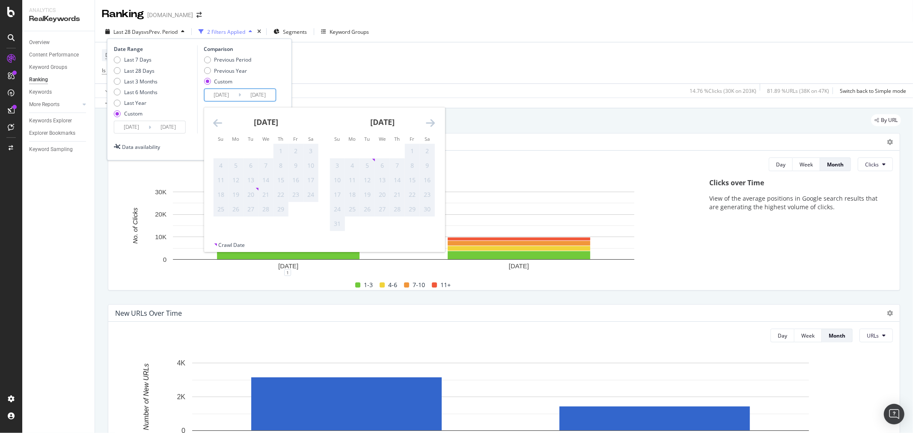
click at [426, 121] on icon "Move forward to switch to the next month." at bounding box center [430, 123] width 9 height 10
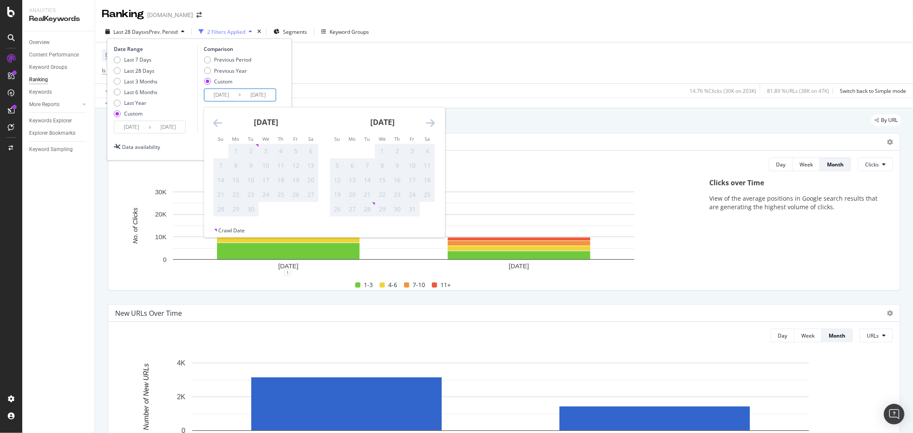
click at [426, 121] on icon "Move forward to switch to the next month." at bounding box center [430, 123] width 9 height 10
click at [332, 183] on div "15" at bounding box center [337, 180] width 15 height 9
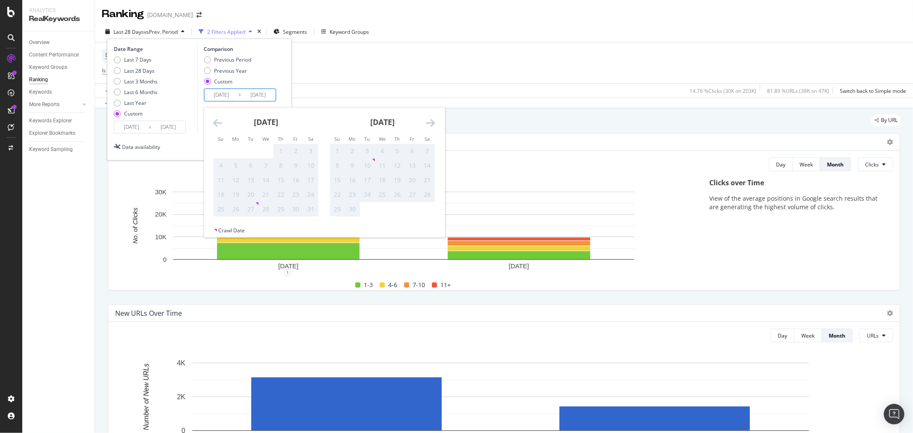
click at [259, 206] on div "28" at bounding box center [265, 209] width 15 height 9
click at [255, 206] on div "27" at bounding box center [250, 209] width 15 height 9
click at [274, 75] on div "Previous Period Previous Year Custom" at bounding box center [241, 72] width 74 height 32
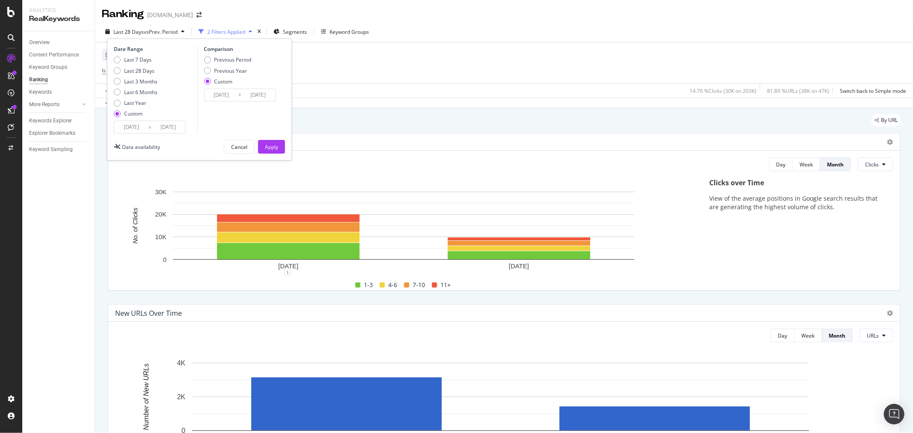
click at [140, 112] on div "Custom" at bounding box center [133, 113] width 18 height 7
type input "2025/08/13"
type input "2025/09/09"
click at [155, 133] on input "2025/09/09" at bounding box center [168, 127] width 34 height 12
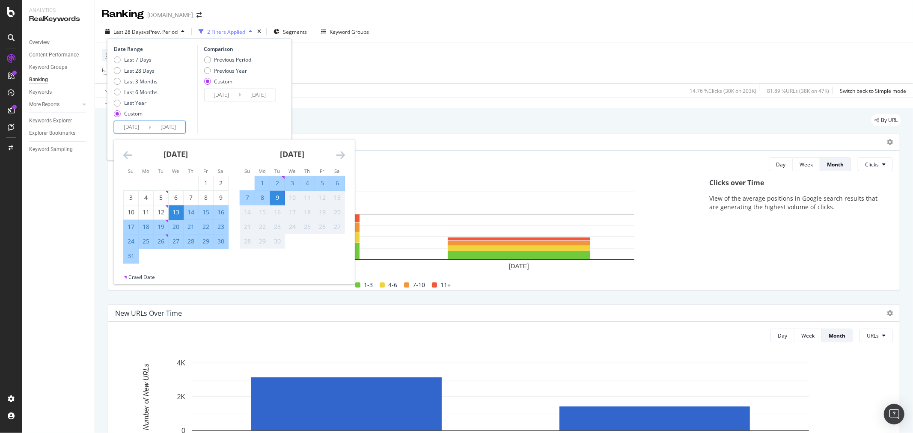
click at [123, 151] on icon "Move backward to switch to the previous month." at bounding box center [127, 155] width 9 height 10
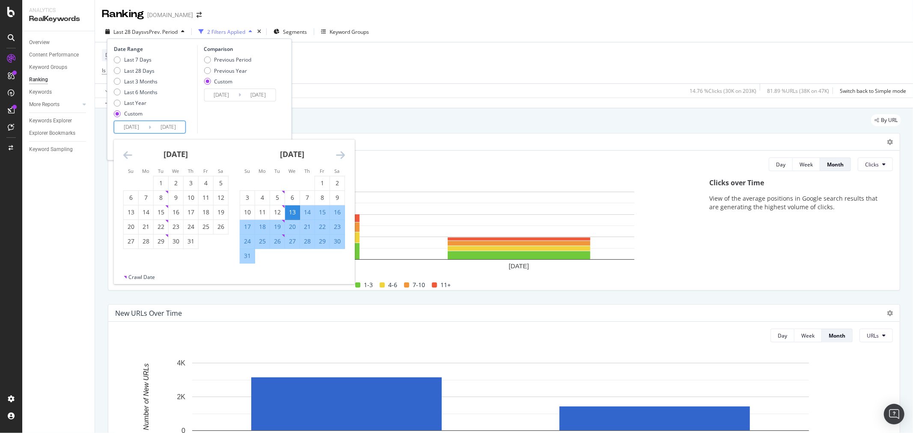
click at [123, 151] on icon "Move backward to switch to the previous month." at bounding box center [127, 155] width 9 height 10
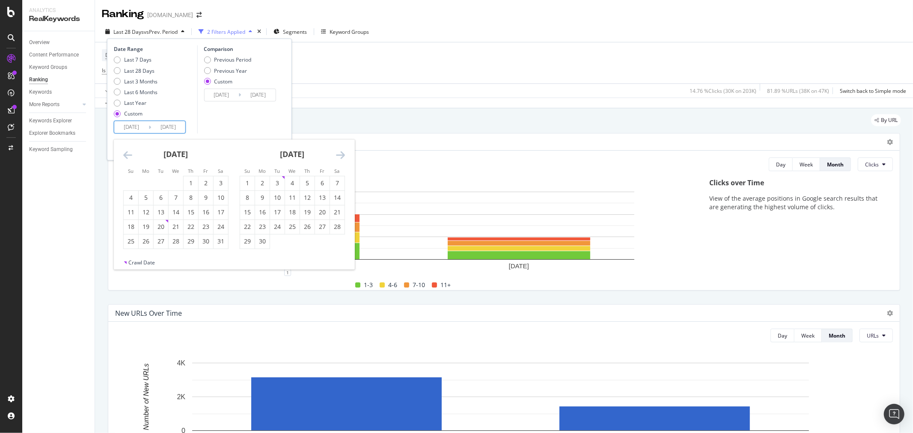
click at [123, 151] on icon "Move backward to switch to the previous month." at bounding box center [127, 155] width 9 height 10
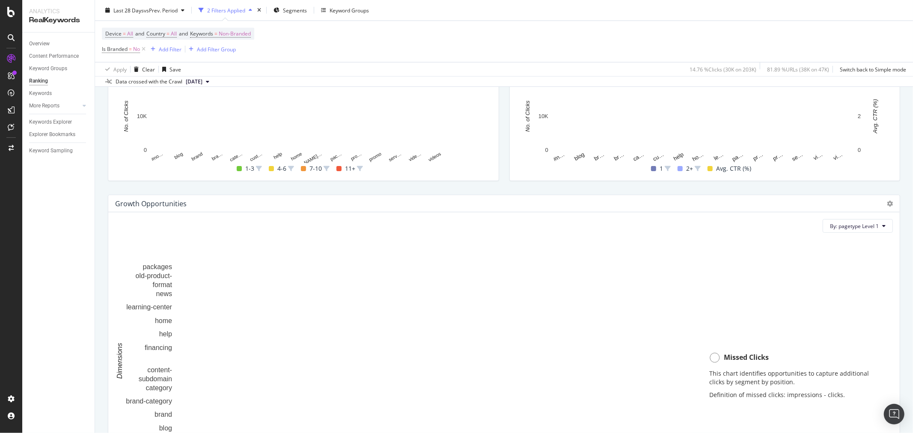
scroll to position [285, 0]
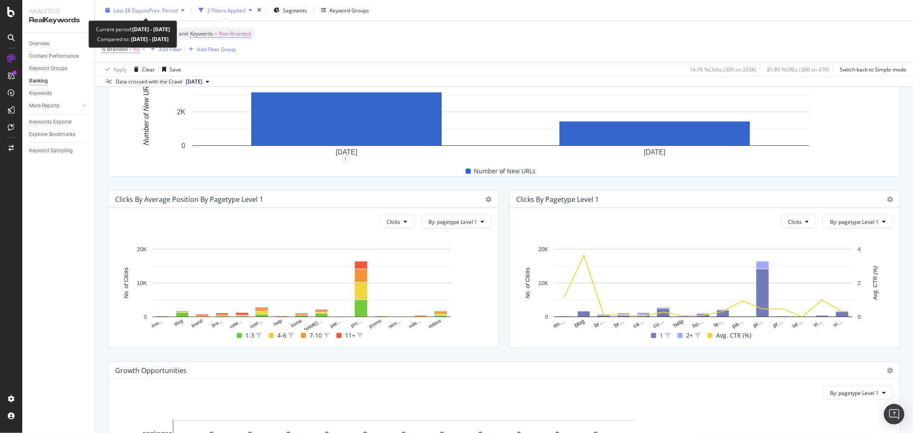
click at [142, 15] on div "Last 28 Days vs Prev. Period" at bounding box center [145, 10] width 86 height 13
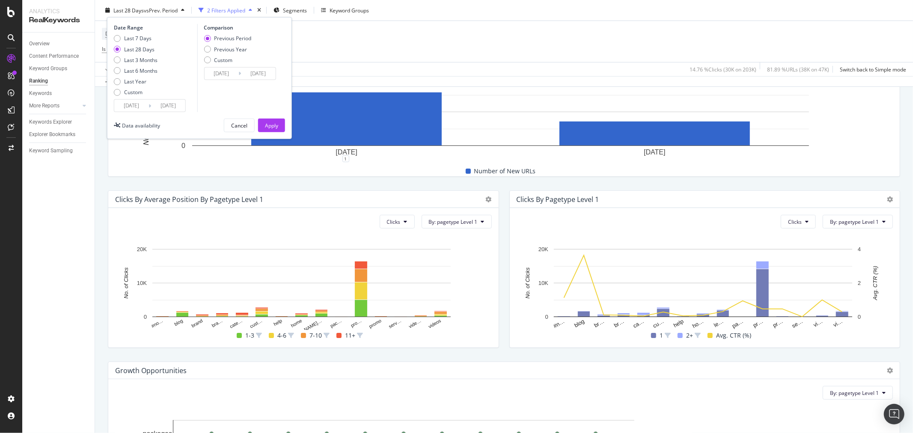
click at [137, 98] on div "Last 7 Days Last 28 Days Last 3 Months Last 6 Months Last Year Custom" at bounding box center [136, 67] width 44 height 65
click at [136, 93] on div "Custom" at bounding box center [133, 92] width 18 height 7
click at [133, 101] on input "2025/08/13" at bounding box center [131, 106] width 34 height 12
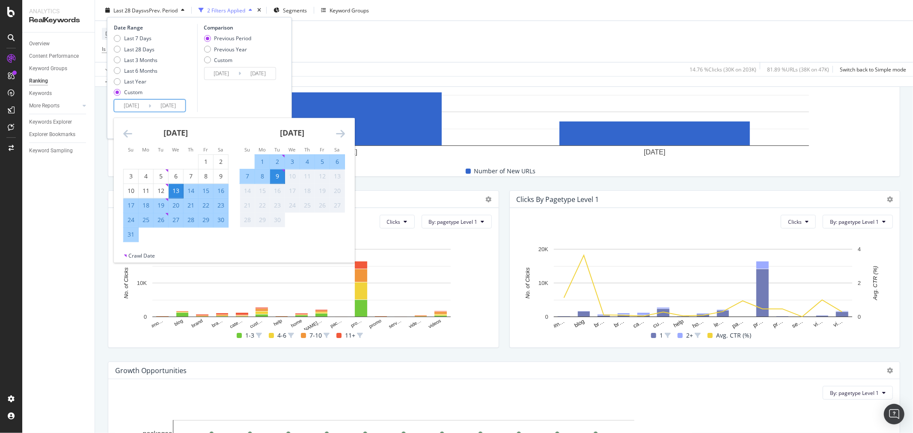
click at [130, 134] on icon "Move backward to switch to the previous month." at bounding box center [127, 133] width 9 height 10
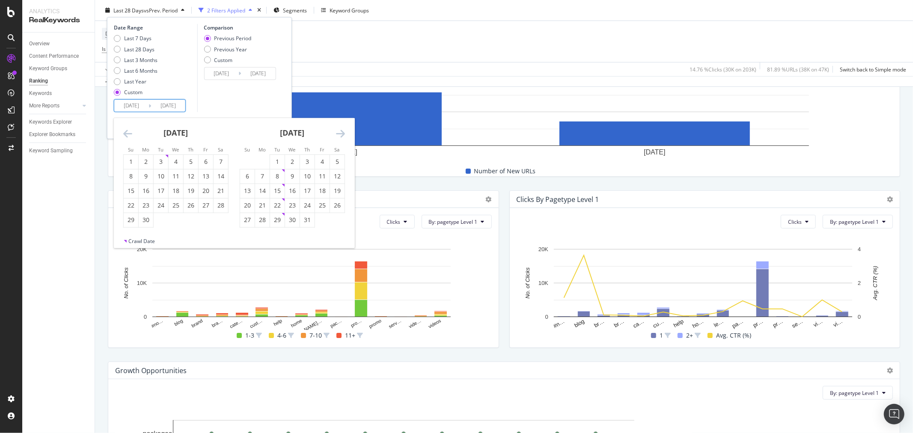
click at [130, 134] on icon "Move backward to switch to the previous month." at bounding box center [127, 133] width 9 height 10
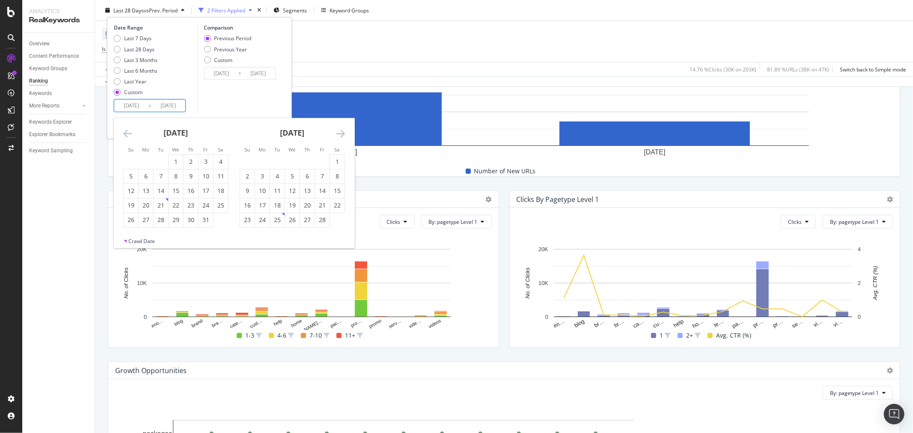
click at [130, 134] on icon "Move backward to switch to the previous month." at bounding box center [127, 133] width 9 height 10
click at [156, 159] on div "1" at bounding box center [161, 161] width 15 height 9
type input "2024/10/01"
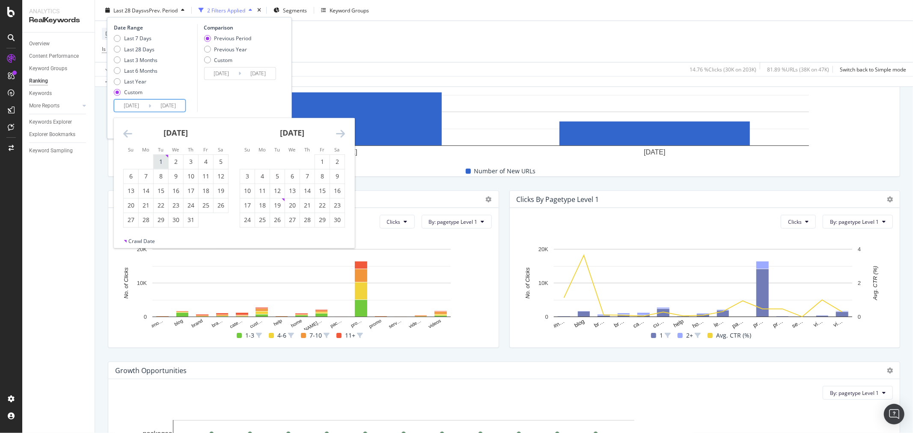
type input "2023/10/23"
type input "2024/09/30"
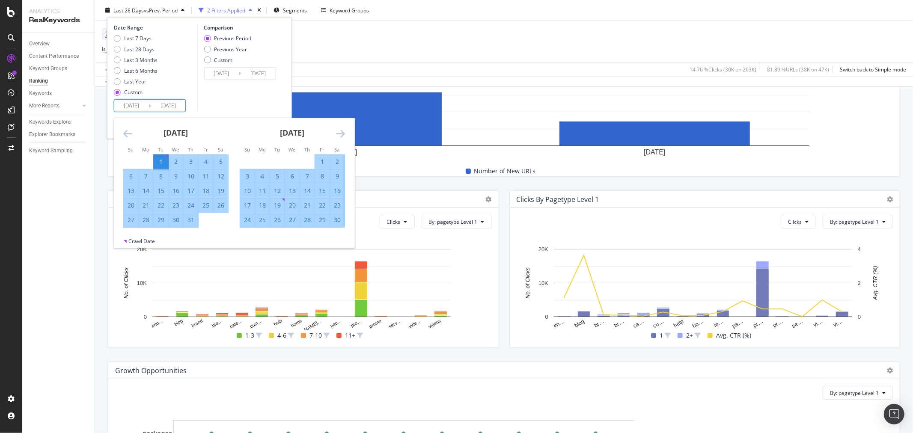
click at [341, 135] on icon "Move forward to switch to the next month." at bounding box center [340, 133] width 9 height 10
click at [173, 157] on div "1" at bounding box center [176, 161] width 15 height 9
type input "2025/01/01"
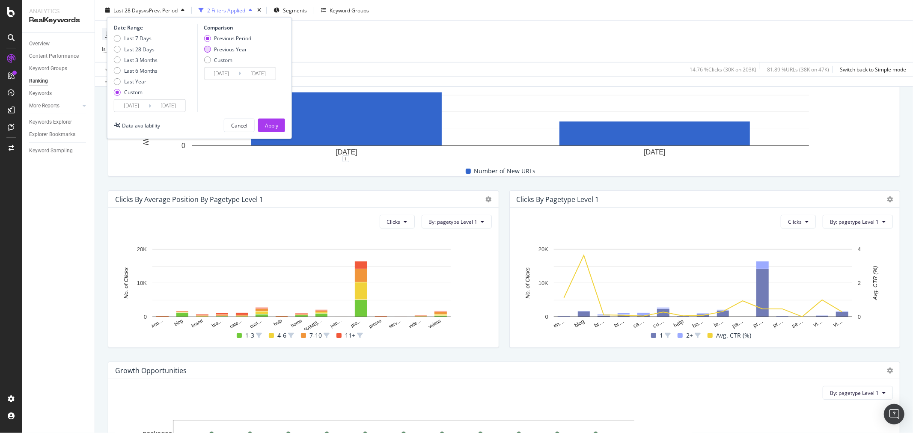
click at [236, 45] on div "Previous Year" at bounding box center [230, 48] width 33 height 7
type input "2023/10/03"
type input "2024/01/03"
click at [279, 127] on button "Apply" at bounding box center [271, 126] width 27 height 14
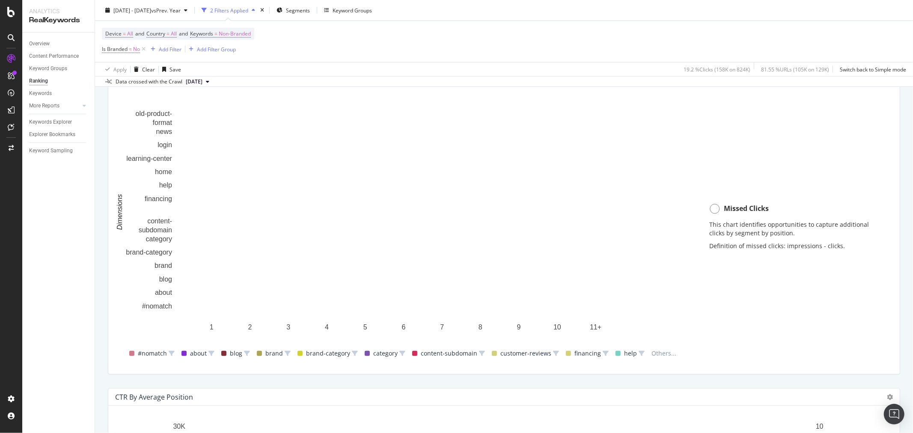
scroll to position [618, 0]
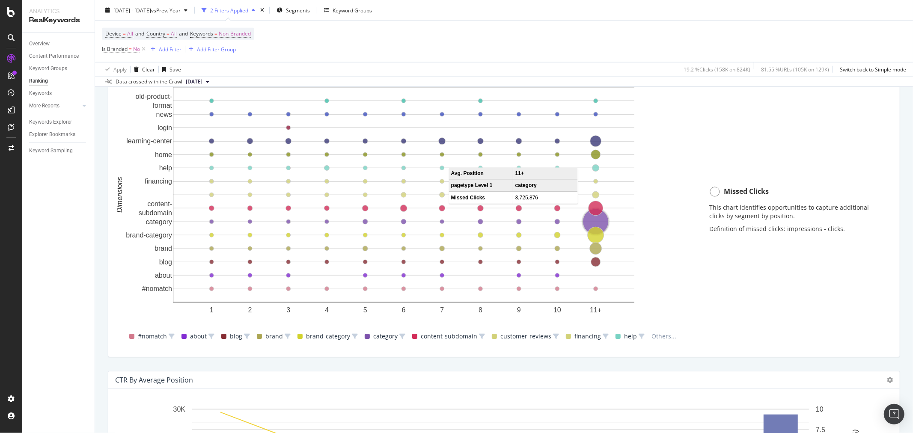
click at [594, 222] on circle "A chart." at bounding box center [596, 222] width 26 height 26
